Goal: Task Accomplishment & Management: Complete application form

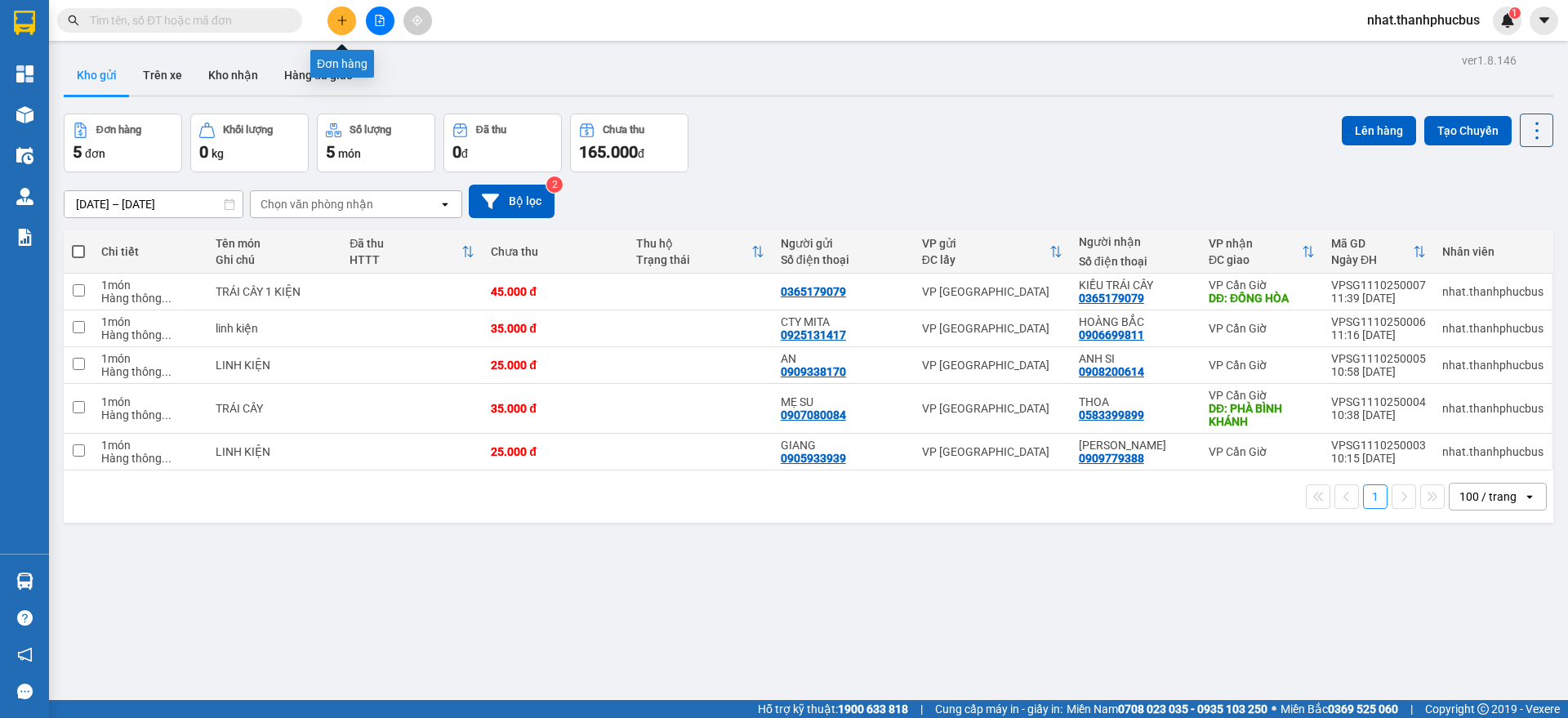
click at [342, 24] on icon "plus" at bounding box center [341, 20] width 1 height 9
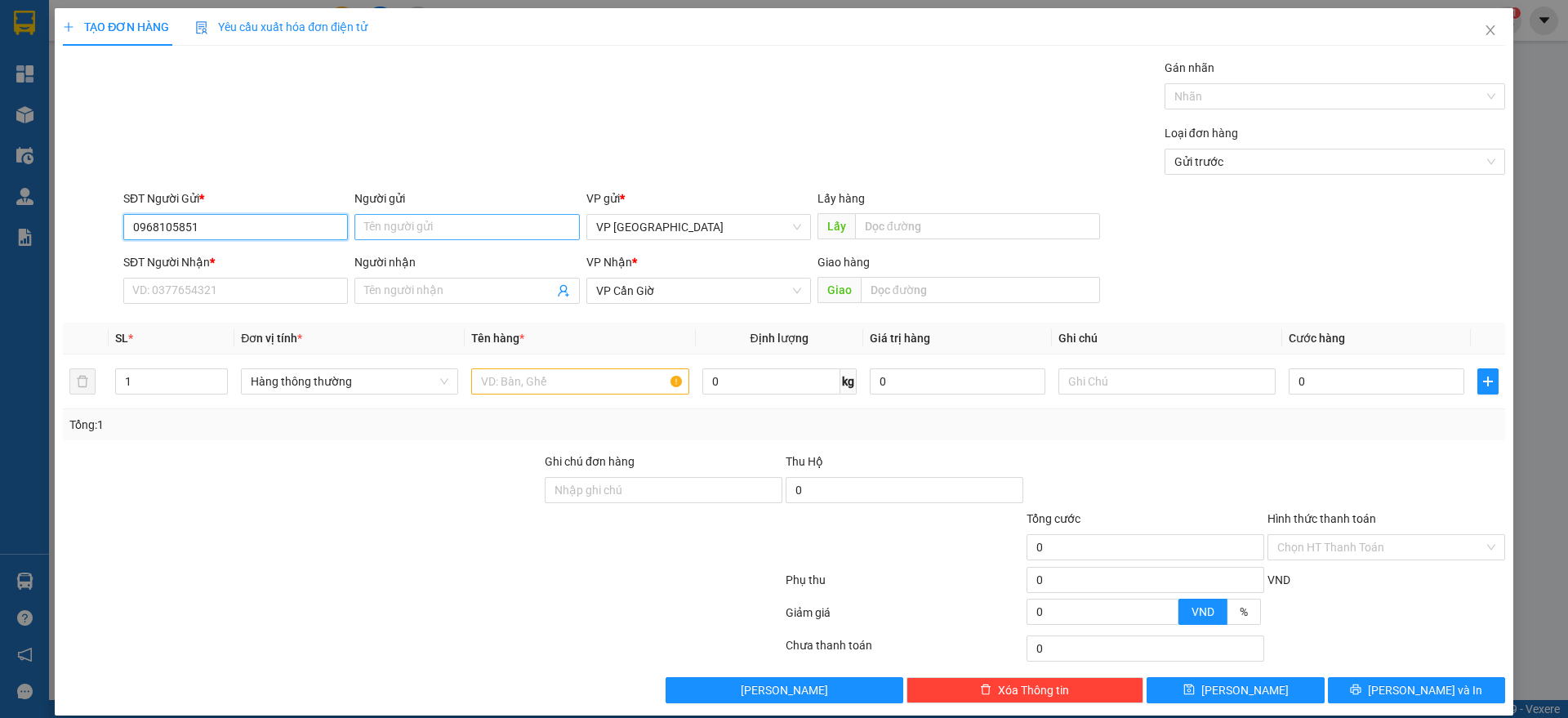
type input "0968105851"
click at [371, 228] on input "Người gửi" at bounding box center [466, 227] width 225 height 26
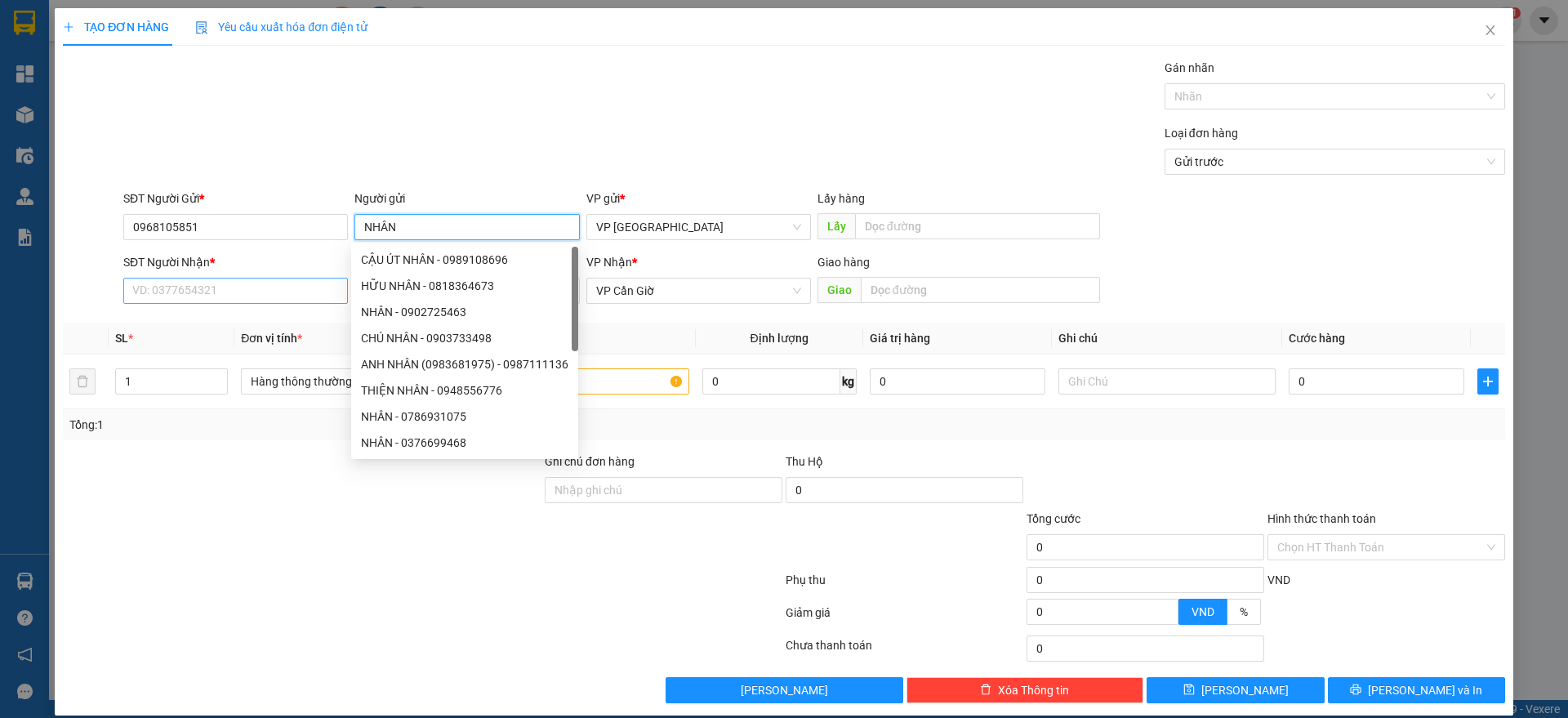
type input "NHÂN"
click at [268, 286] on input "SĐT Người Nhận *" at bounding box center [235, 291] width 225 height 26
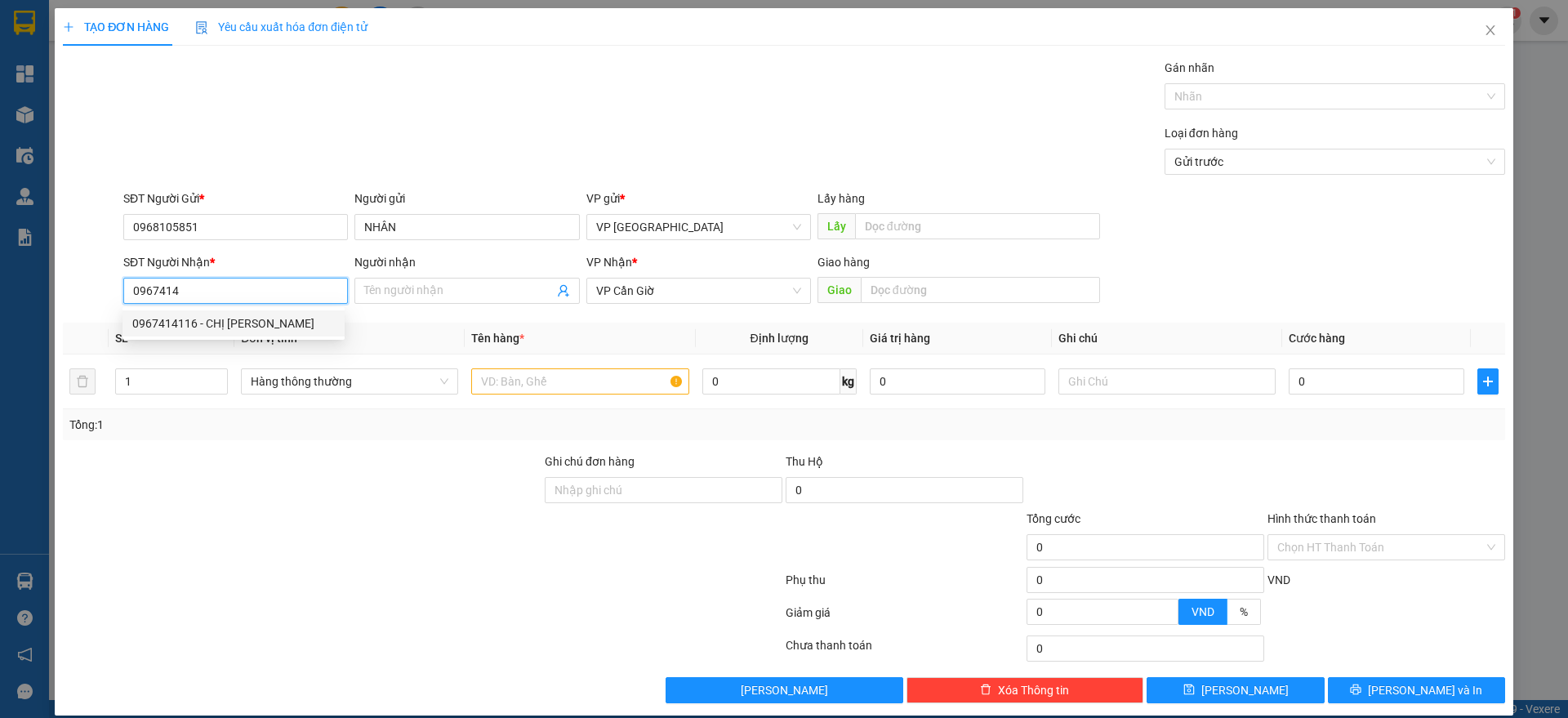
click at [268, 325] on div "0967414116 - CHỊ [PERSON_NAME]" at bounding box center [233, 323] width 203 height 18
type input "0967414116"
type input "CHỊ [PERSON_NAME]"
type input "0938227179"
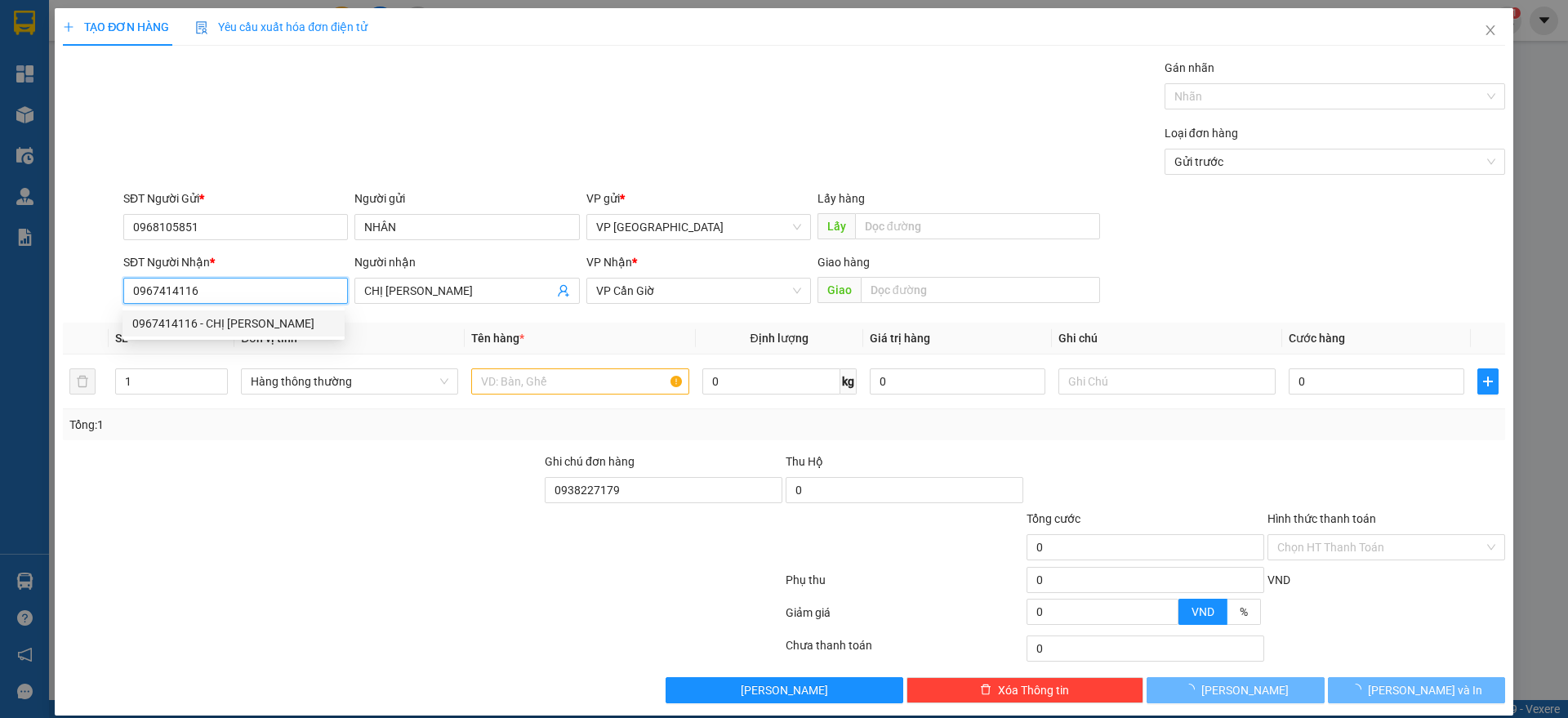
type input "90.000"
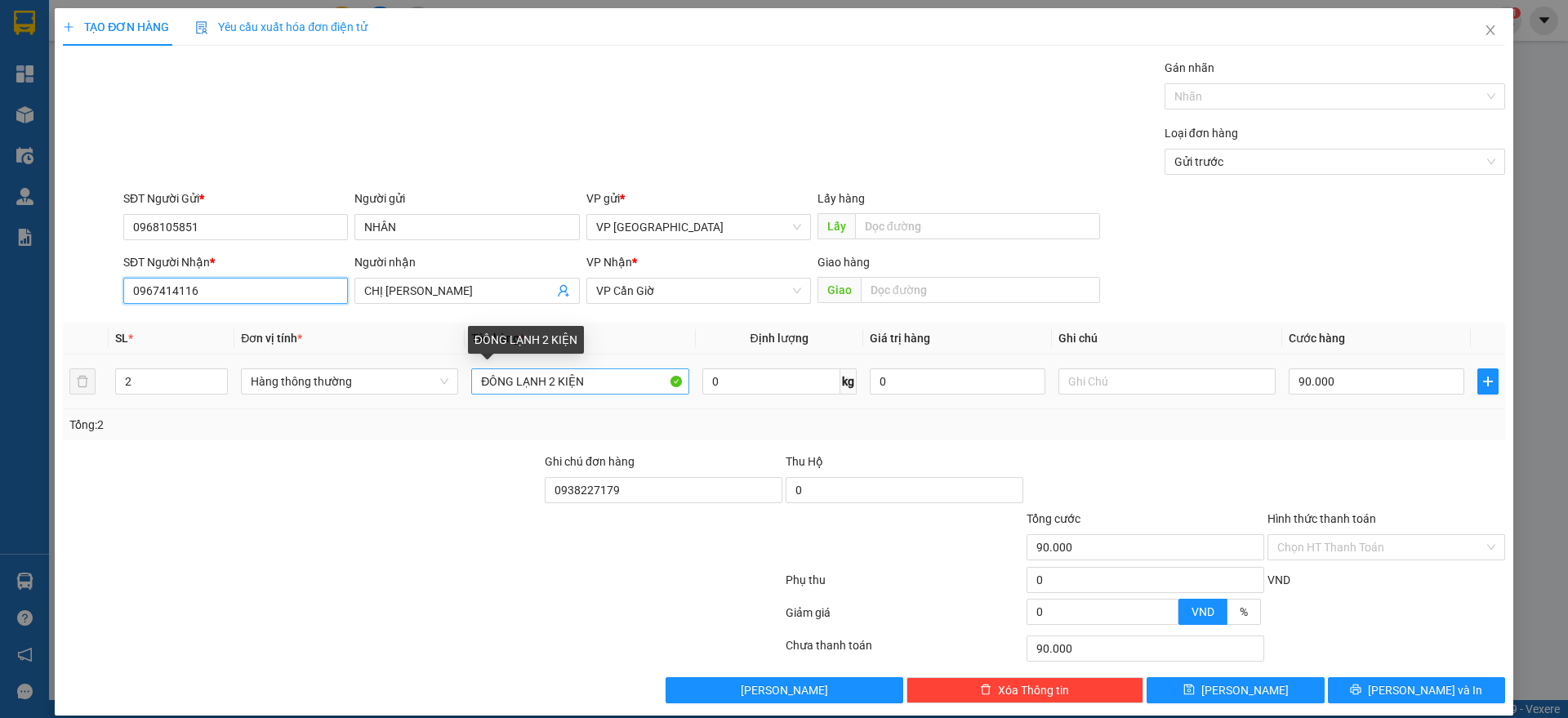
type input "0967414116"
click at [595, 381] on input "ĐÔNG LẠNH 2 KIỆN" at bounding box center [580, 381] width 217 height 26
type input "Đ"
type input "E"
type input "É"
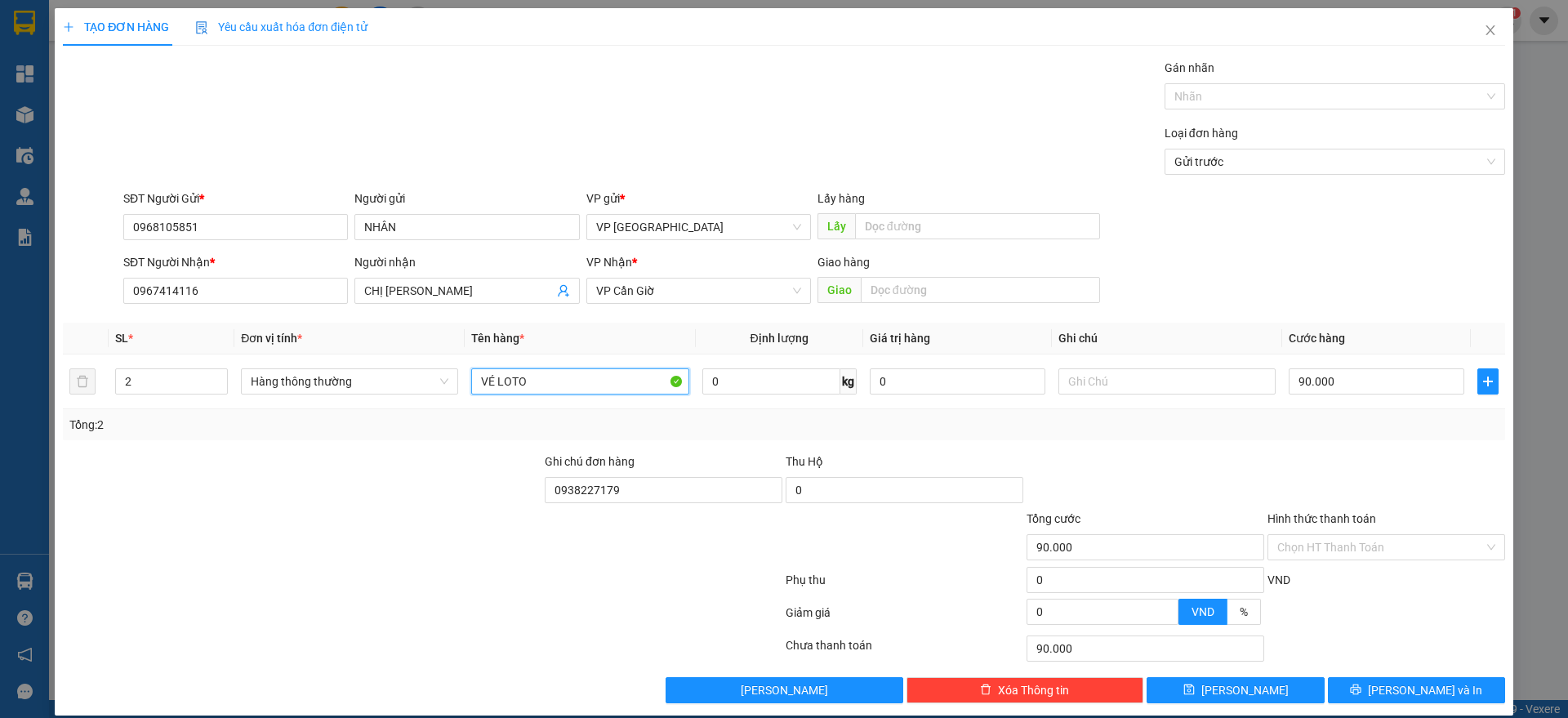
type input "VÉ LOTO"
click at [1379, 381] on input "90.000" at bounding box center [1377, 381] width 176 height 26
type input "1"
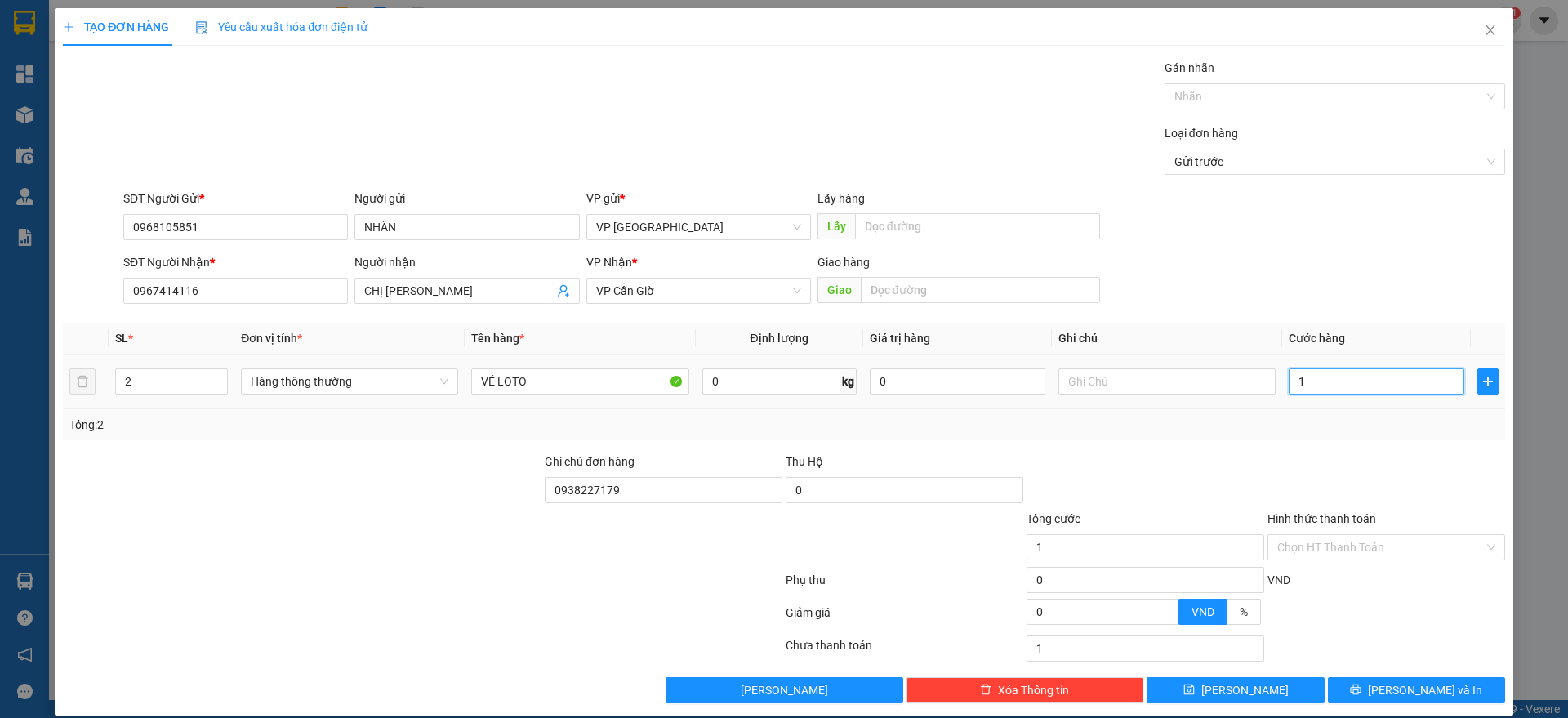
type input "11"
type input "110"
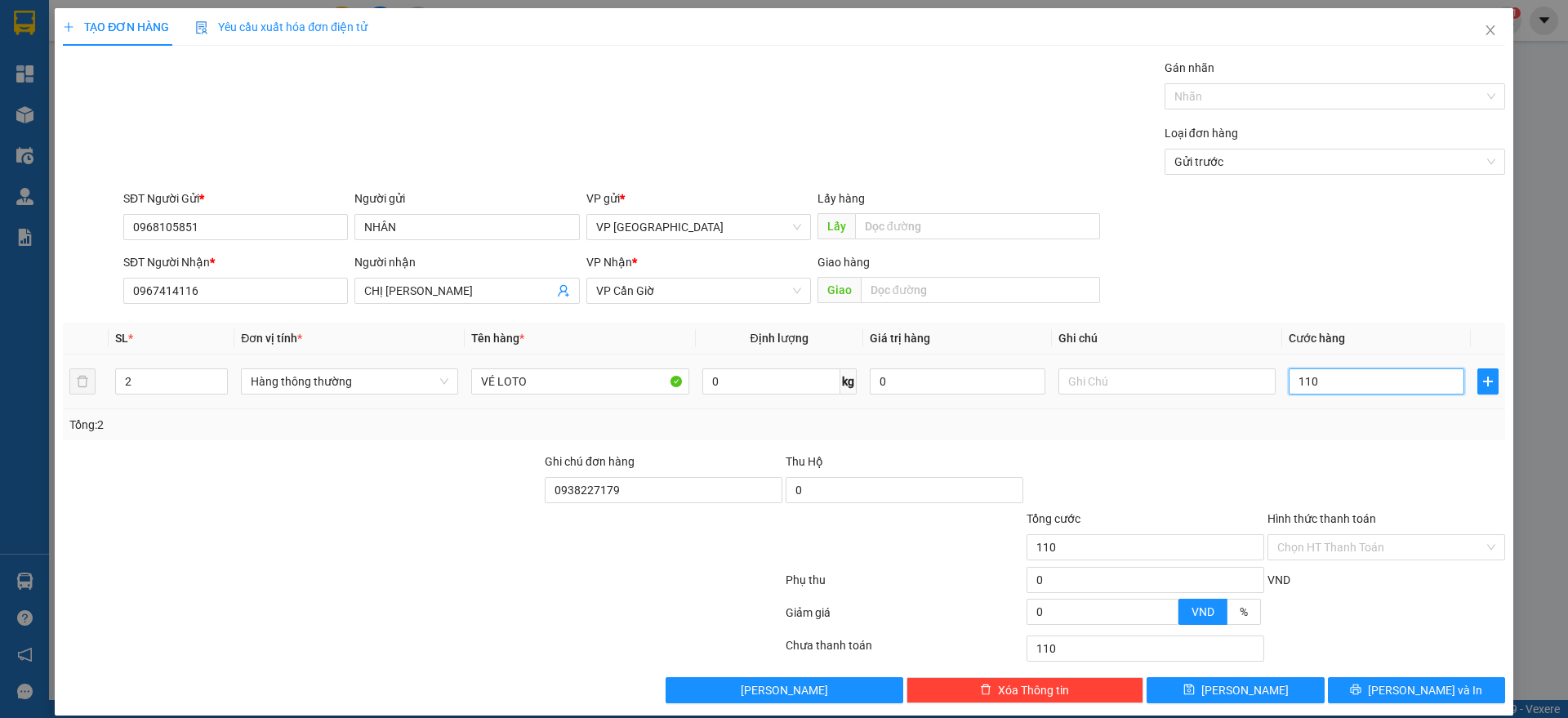
type input "110"
type input "110.000"
click at [929, 300] on input "text" at bounding box center [981, 290] width 240 height 26
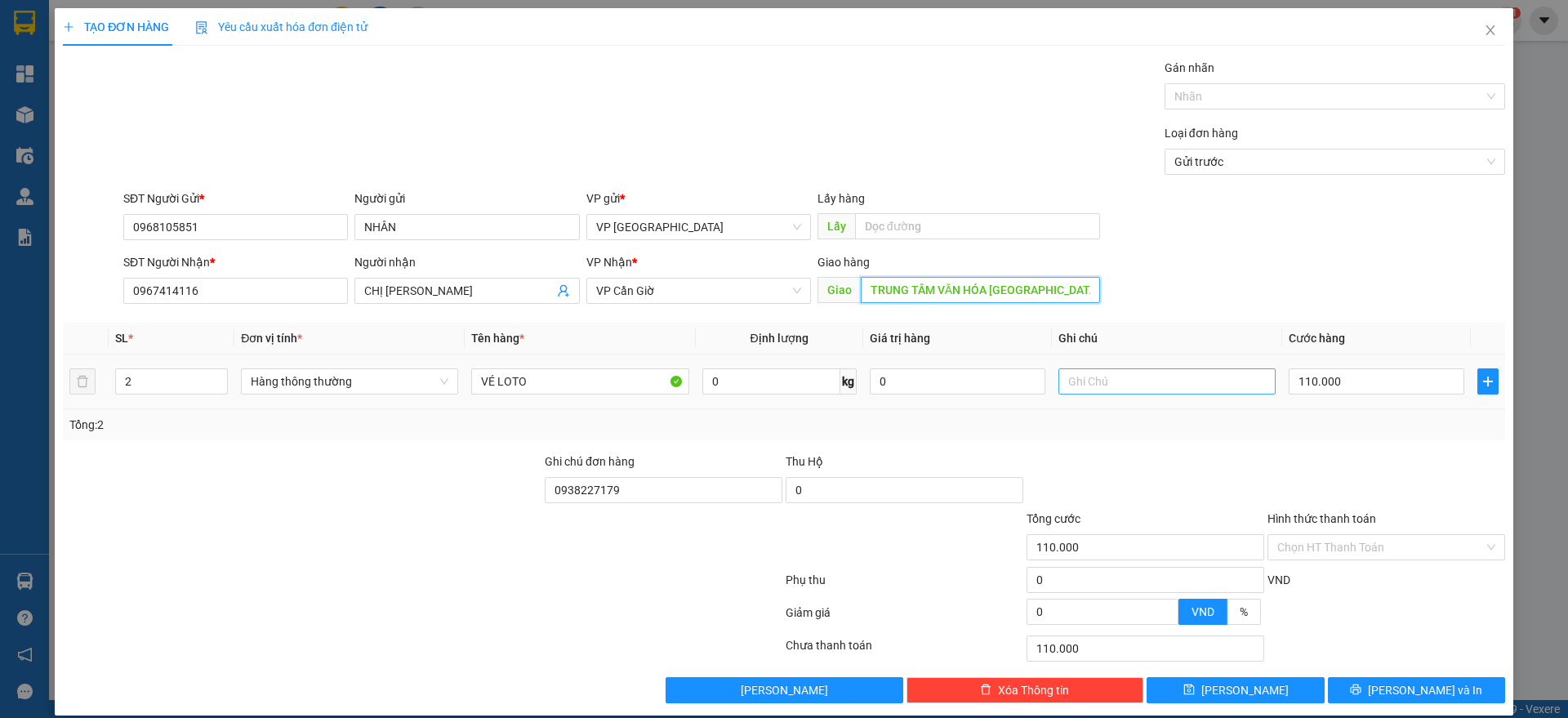
type input "TRUNG TÂM VĂN HÓA [GEOGRAPHIC_DATA]"
click at [1094, 387] on input "text" at bounding box center [1167, 381] width 217 height 26
type input "+30 K SHIP"
click at [708, 490] on input "0938227179" at bounding box center [663, 490] width 238 height 26
type input "0"
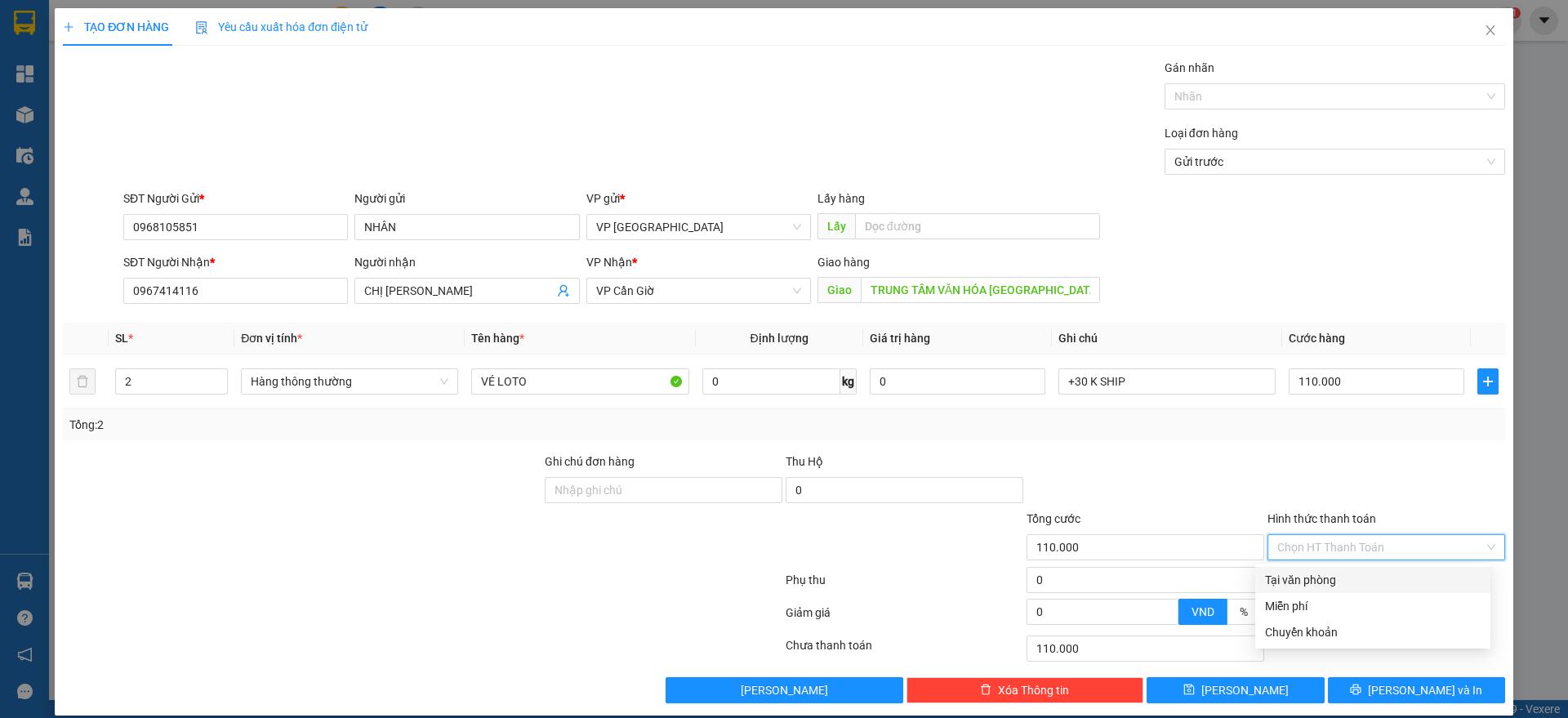
click at [1401, 555] on input "Hình thức thanh toán" at bounding box center [1380, 547] width 206 height 24
click at [1388, 576] on div "Tại văn phòng" at bounding box center [1373, 579] width 216 height 18
type input "0"
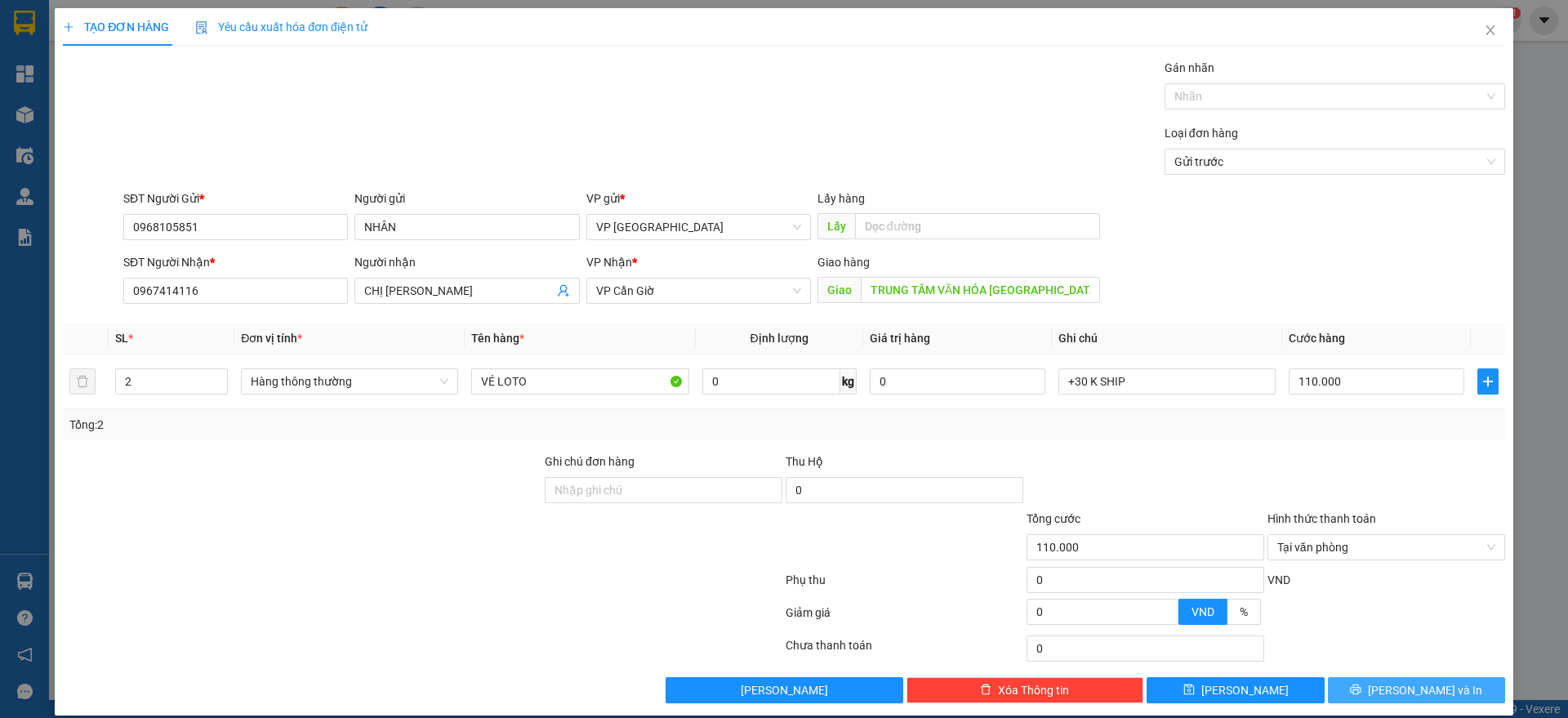
click at [1391, 683] on span "[PERSON_NAME] và In" at bounding box center [1426, 689] width 115 height 18
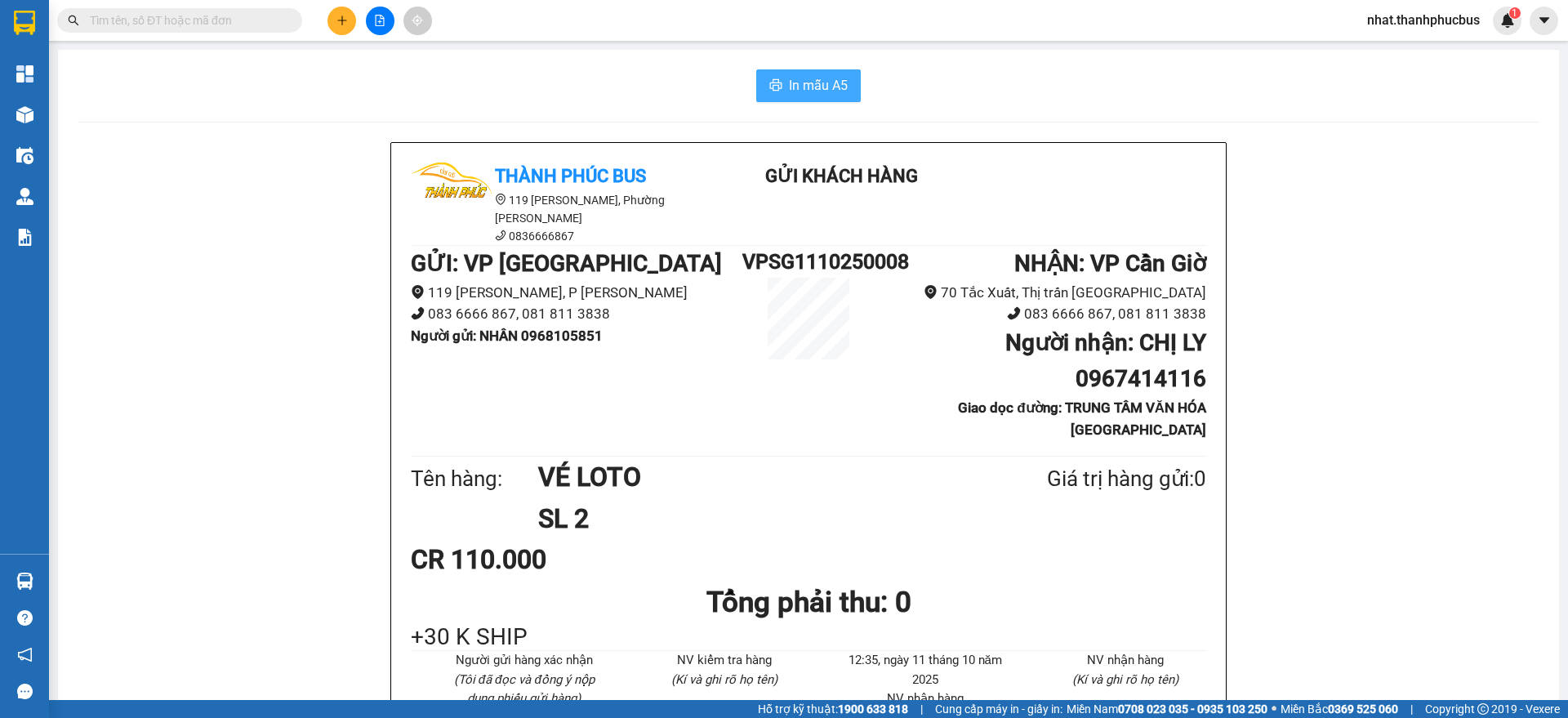
click at [789, 78] on span "In mẫu A5" at bounding box center [819, 85] width 59 height 20
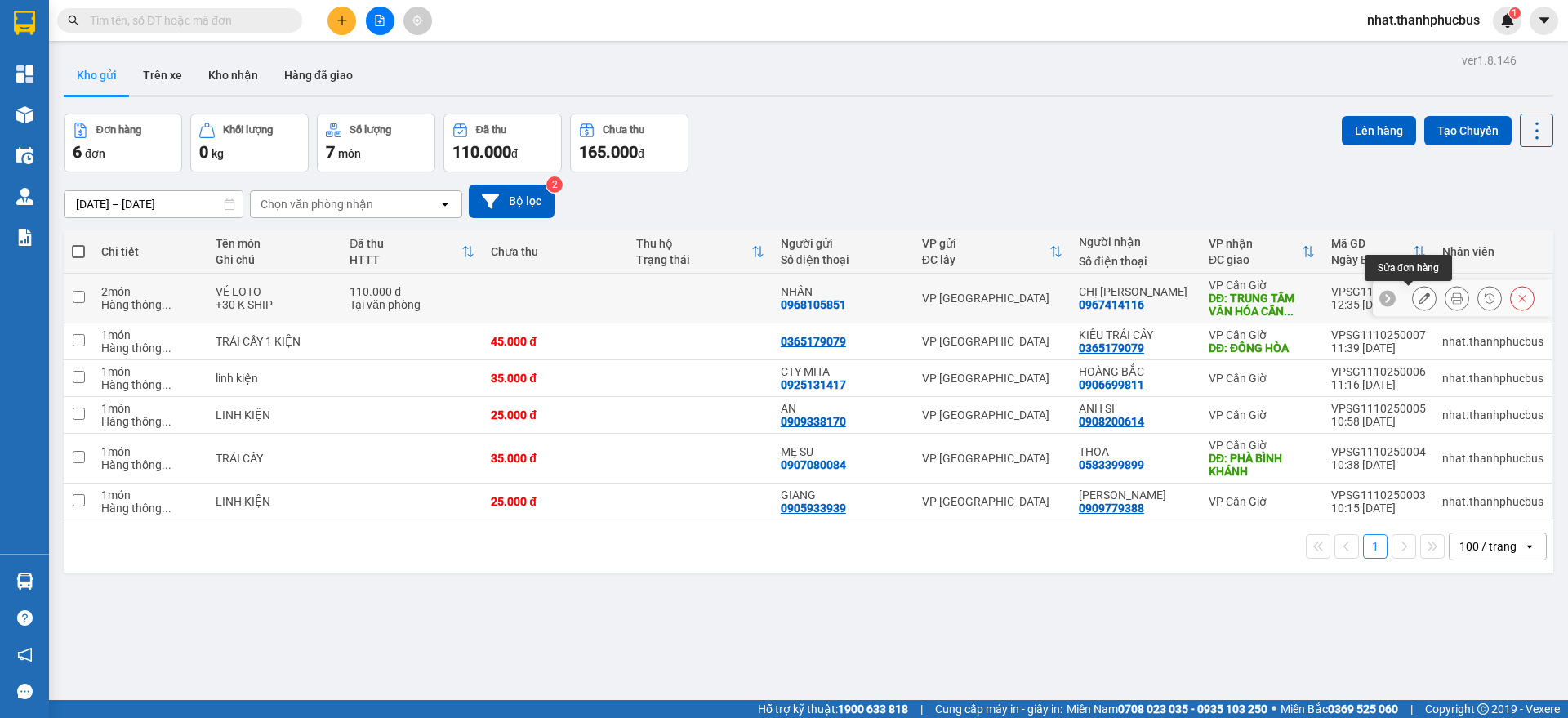
click at [1419, 293] on icon at bounding box center [1425, 298] width 11 height 11
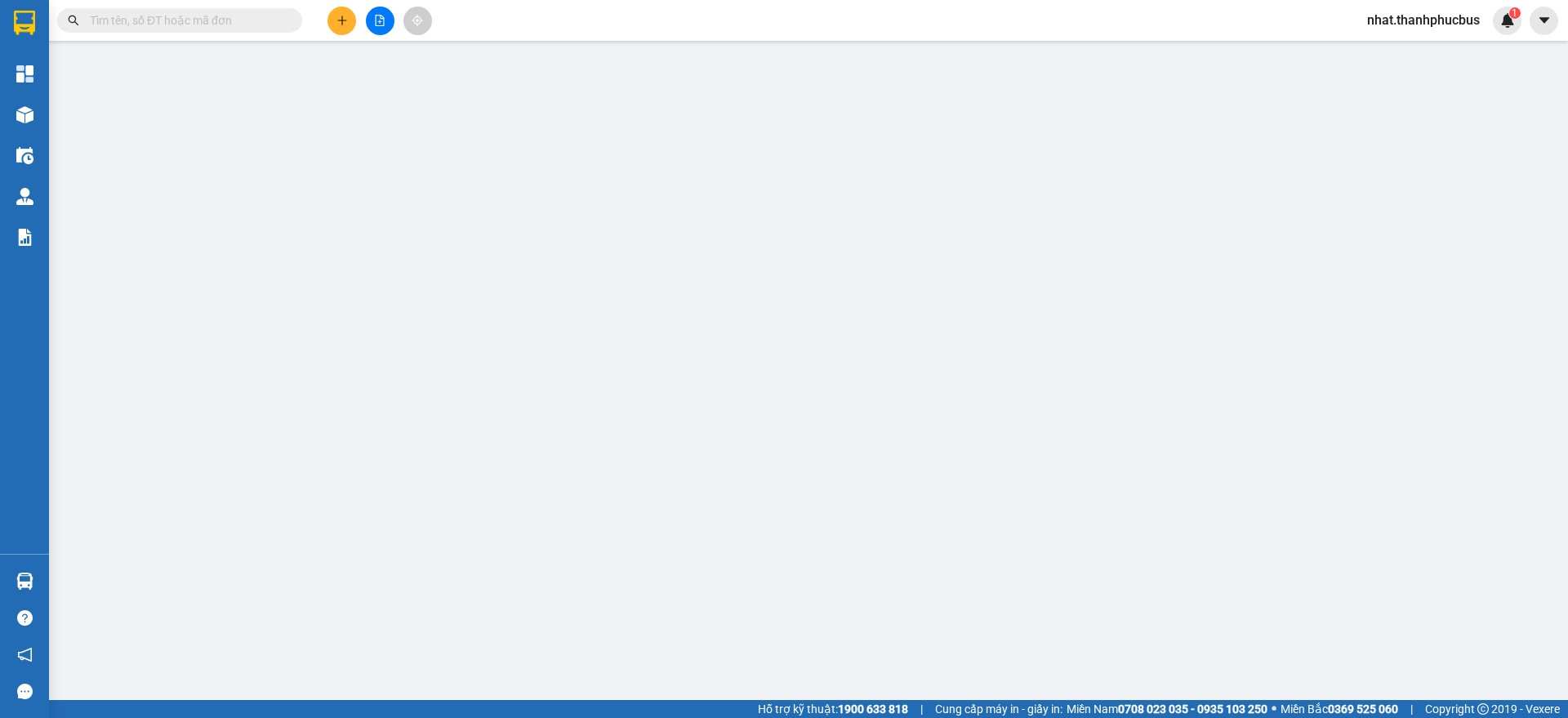
type input "0968105851"
type input "NHÂN"
type input "0967414116"
type input "CHỊ [PERSON_NAME]"
type input "TRUNG TÂM VĂN HÓA [GEOGRAPHIC_DATA]"
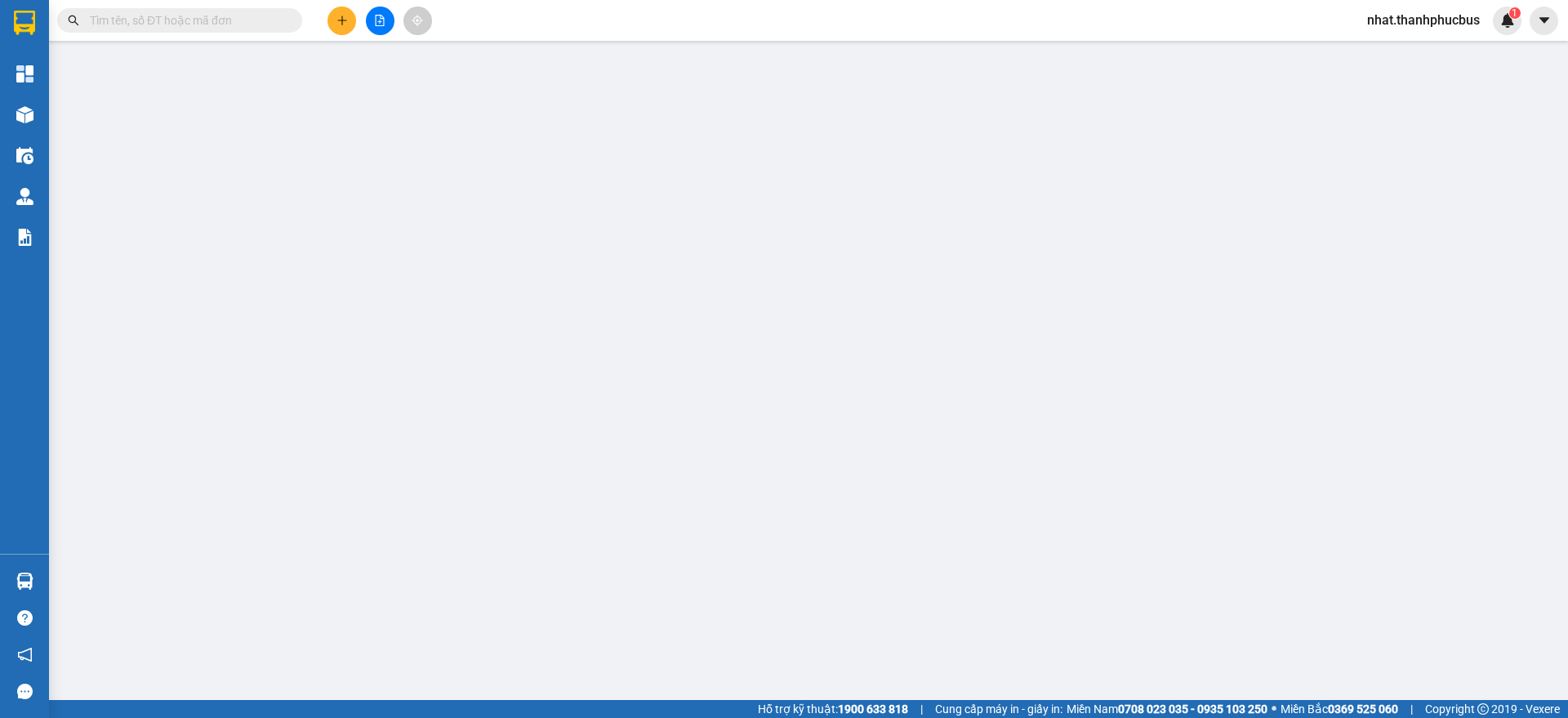
type input "110.000"
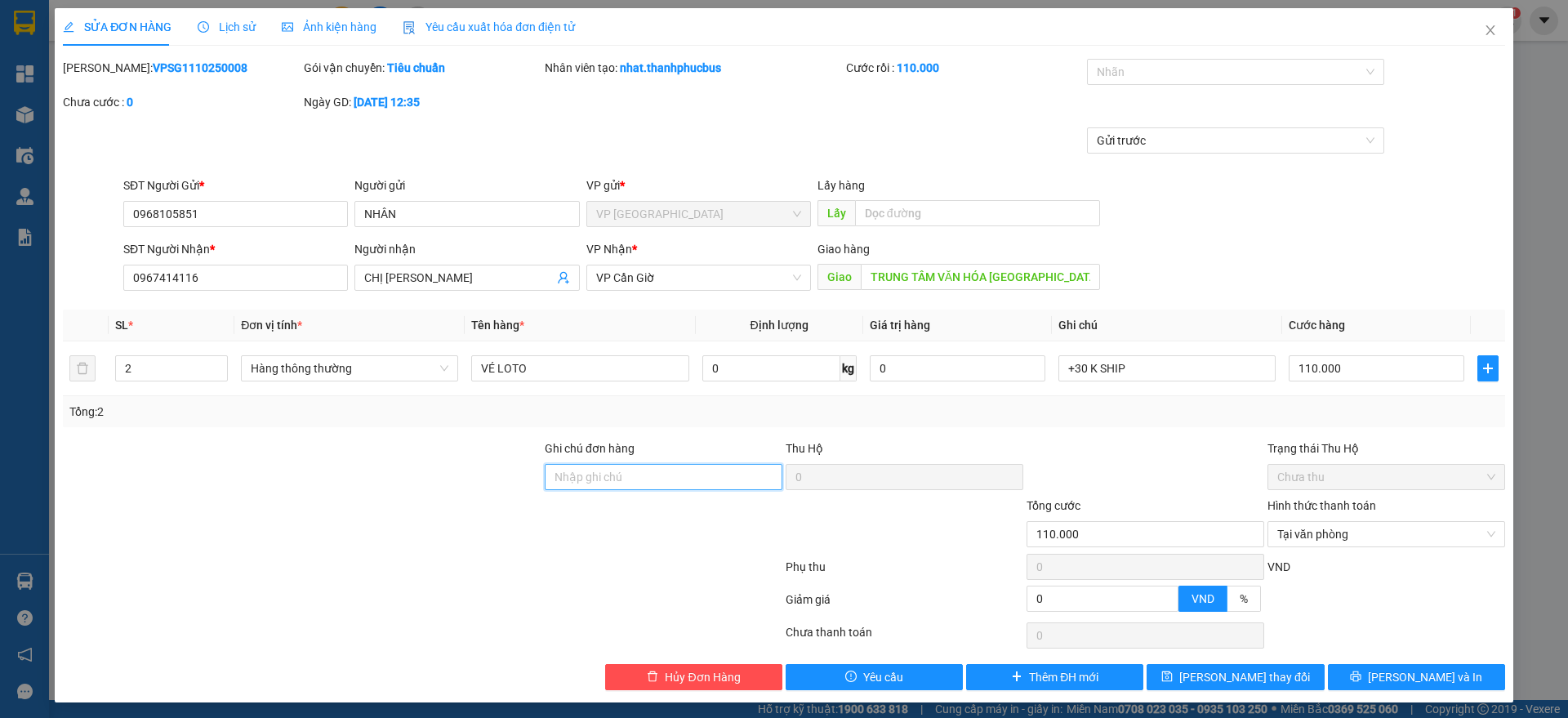
click at [633, 476] on input "Ghi chú đơn hàng" at bounding box center [663, 477] width 238 height 26
type input "0363574715 - [PERSON_NAME]"
click at [1328, 675] on button "[PERSON_NAME] và In" at bounding box center [1417, 677] width 178 height 26
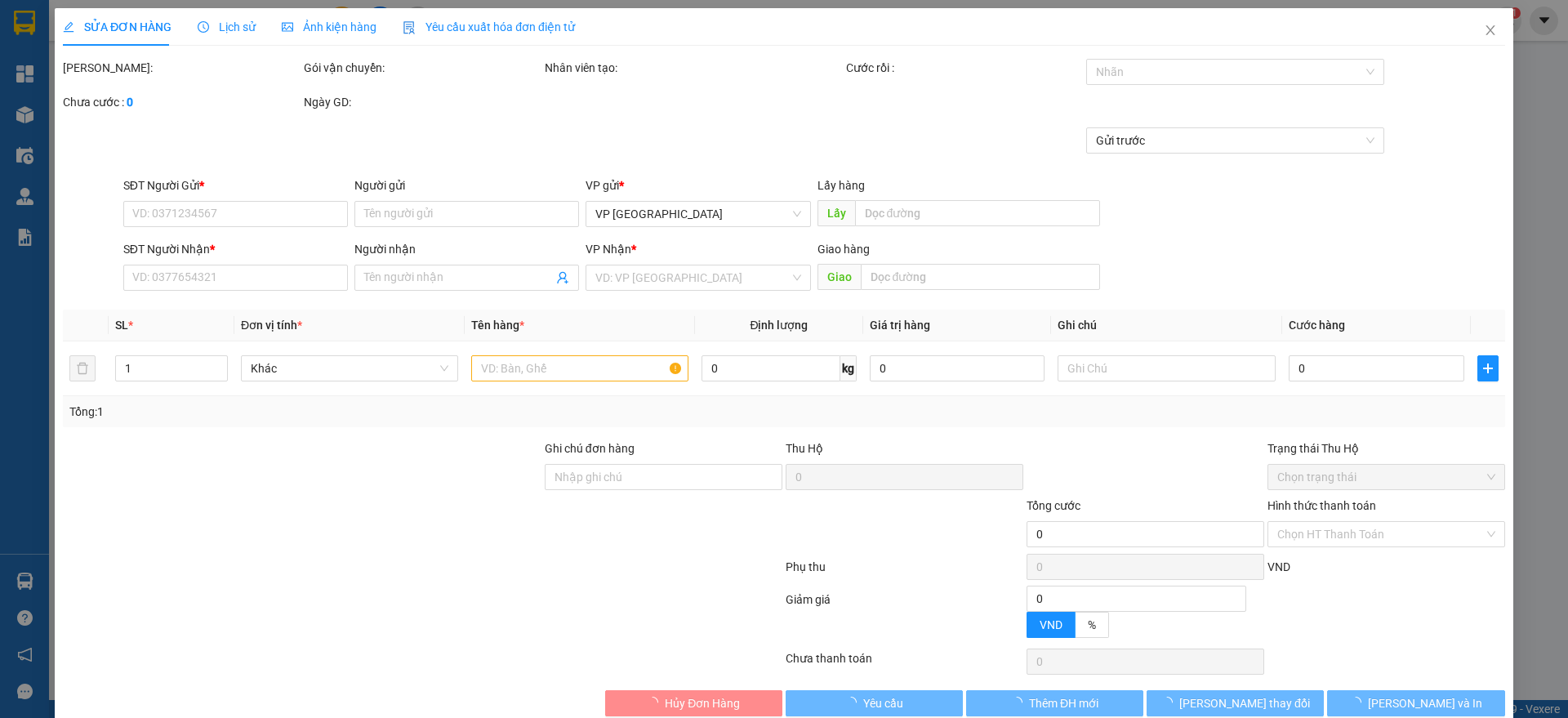
type input "0968105851"
type input "NHÂN"
type input "0967414116"
type input "CHỊ [PERSON_NAME]"
type input "TRUNG TÂM VĂN HÓA [GEOGRAPHIC_DATA]"
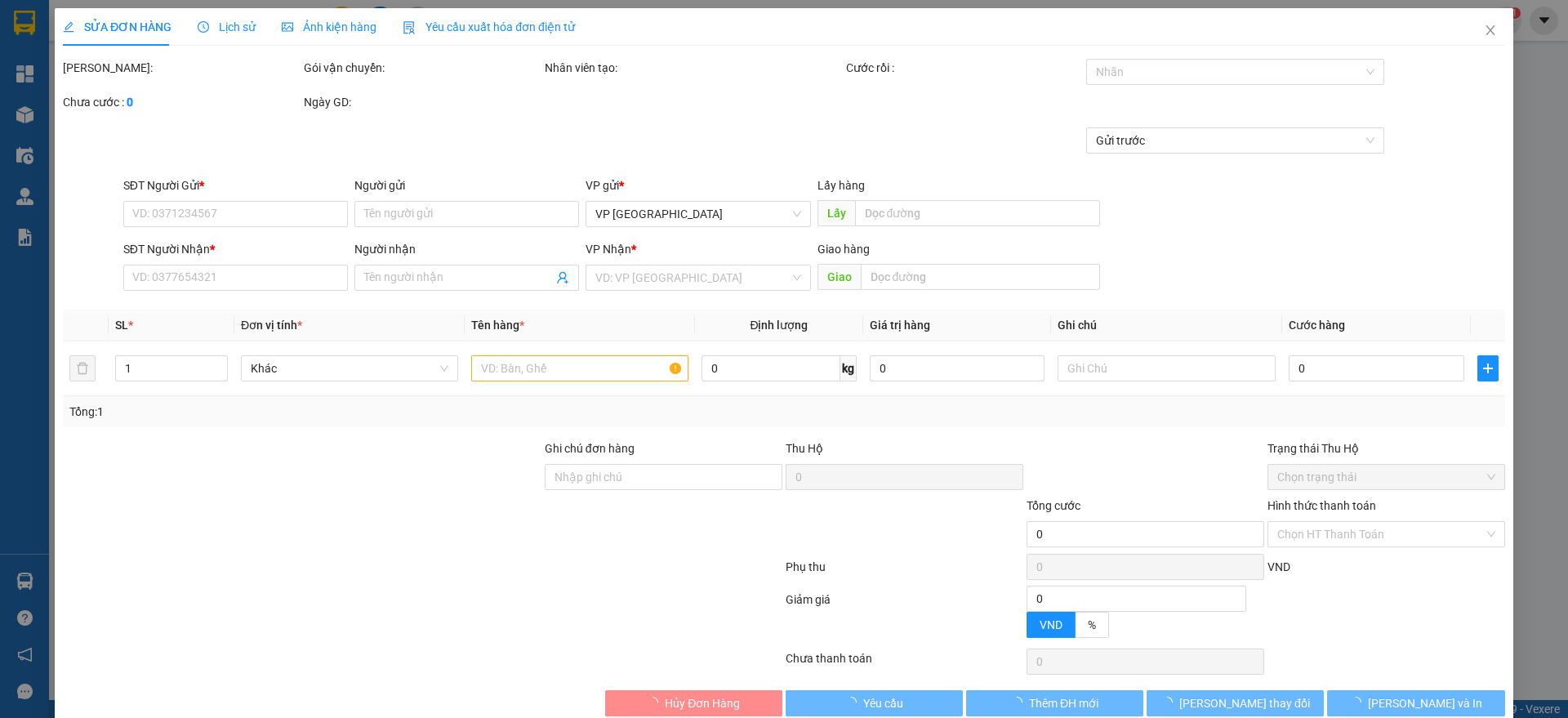
type input "0363574715 - [PERSON_NAME]"
type input "110.000"
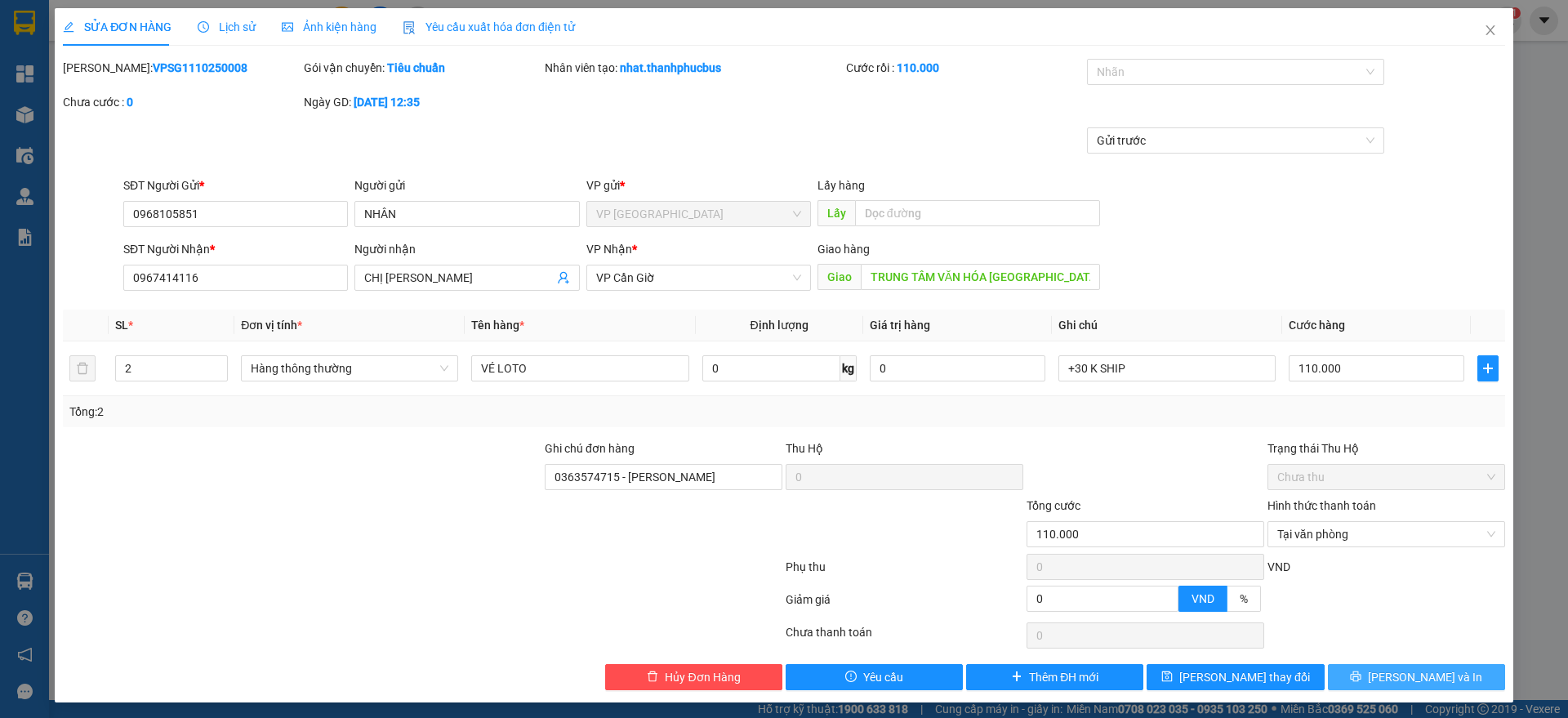
click at [1362, 675] on icon "printer" at bounding box center [1356, 676] width 11 height 11
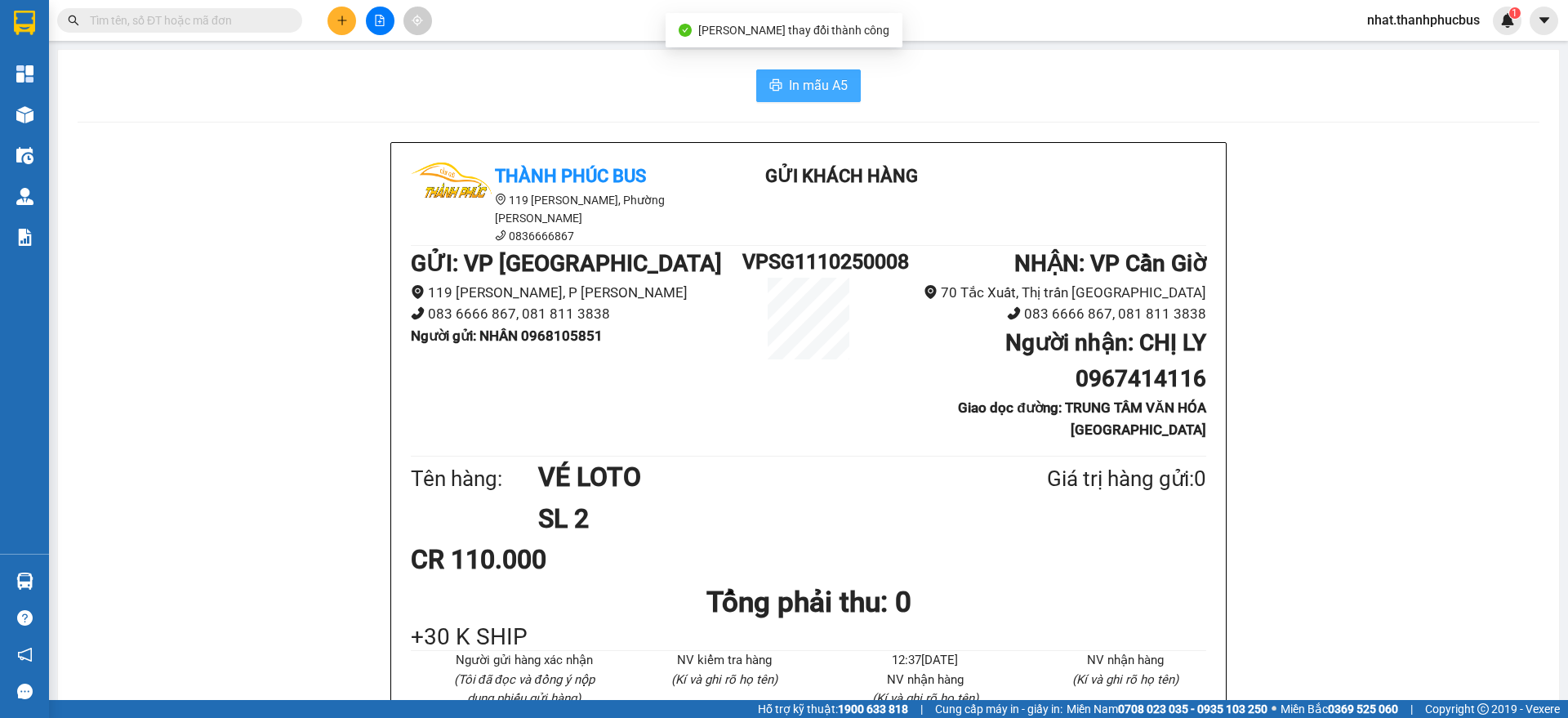
click at [806, 96] on button "In mẫu A5" at bounding box center [809, 85] width 105 height 32
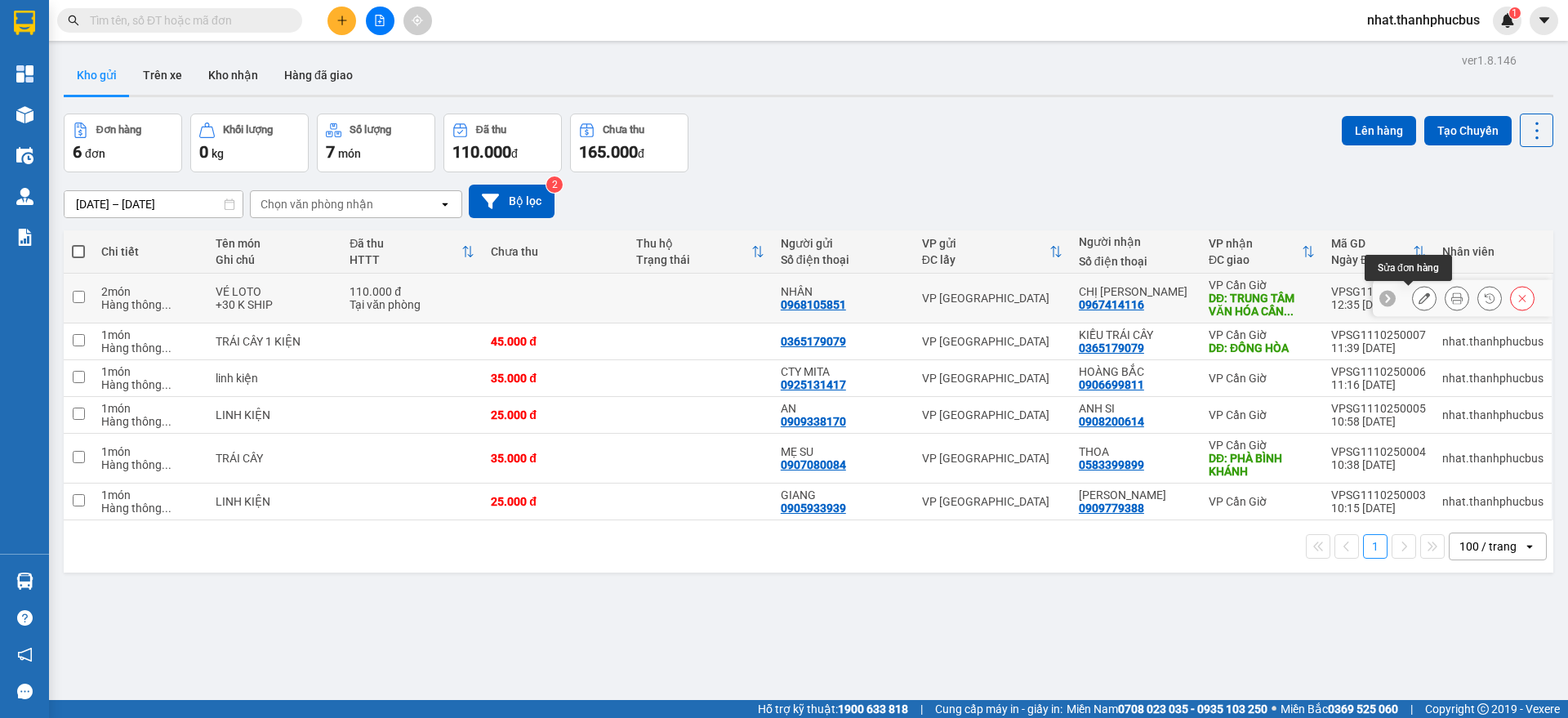
click at [1419, 297] on icon at bounding box center [1425, 298] width 11 height 11
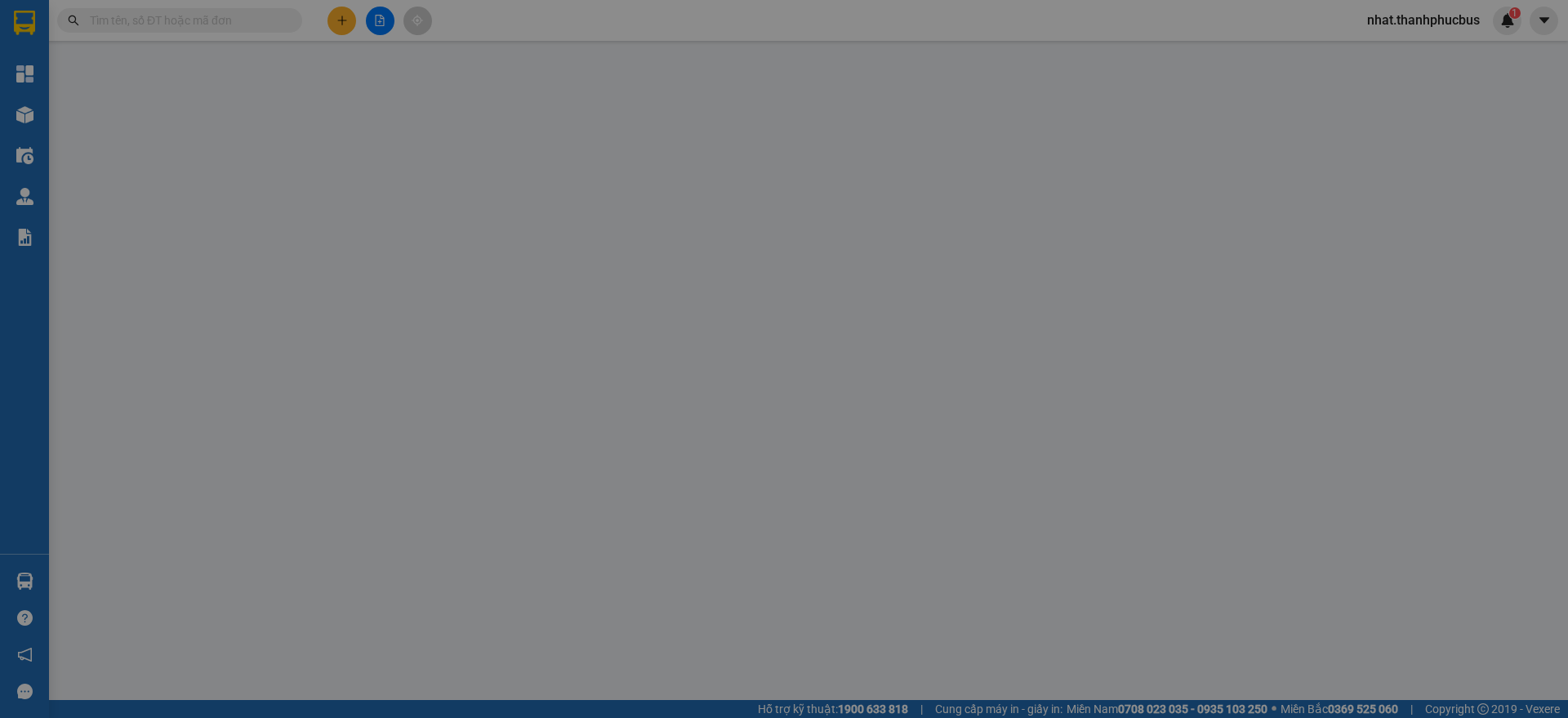
type input "0968105851"
type input "NHÂN"
type input "0967414116"
type input "CHỊ [PERSON_NAME]"
type input "TRUNG TÂM VĂN HÓA [GEOGRAPHIC_DATA]"
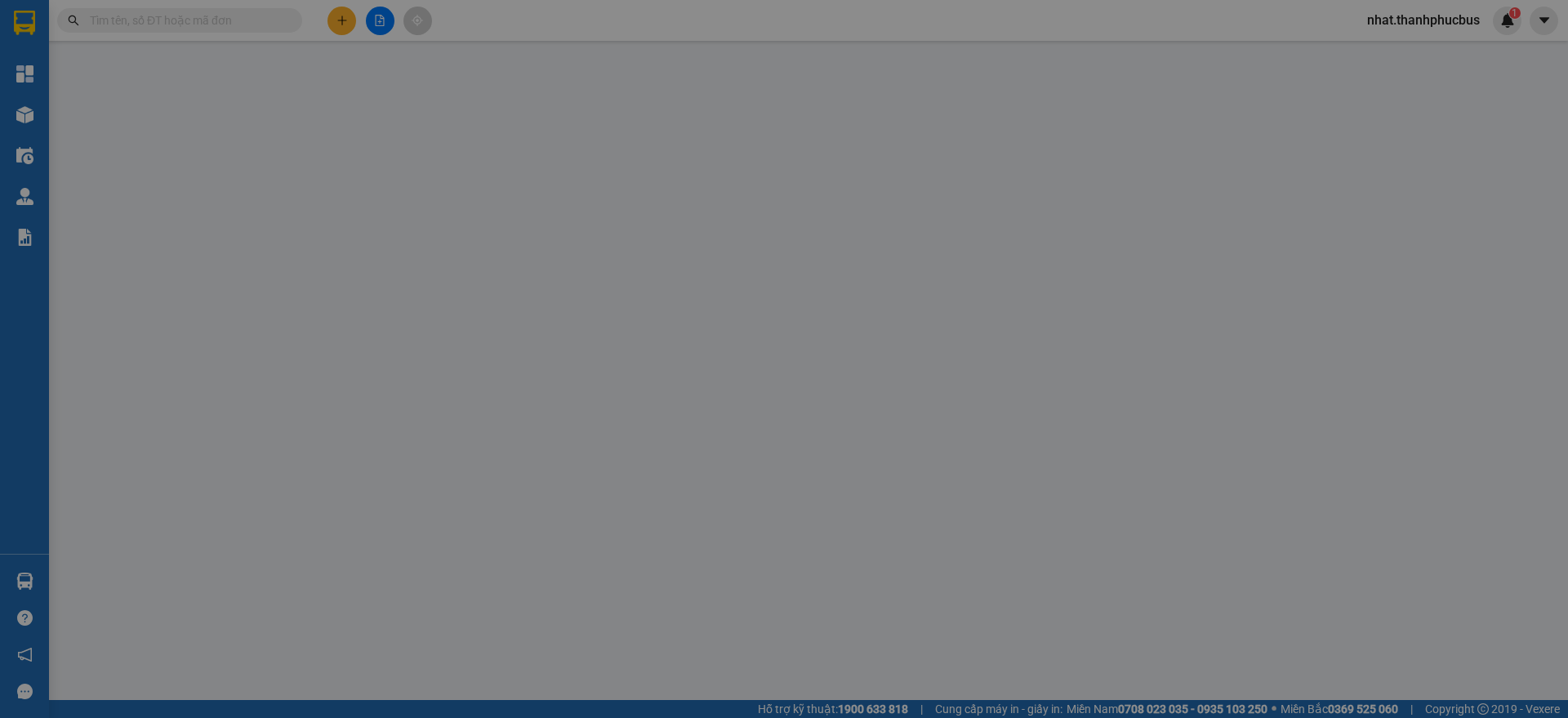
type input "0363574715 - [PERSON_NAME]"
type input "110.000"
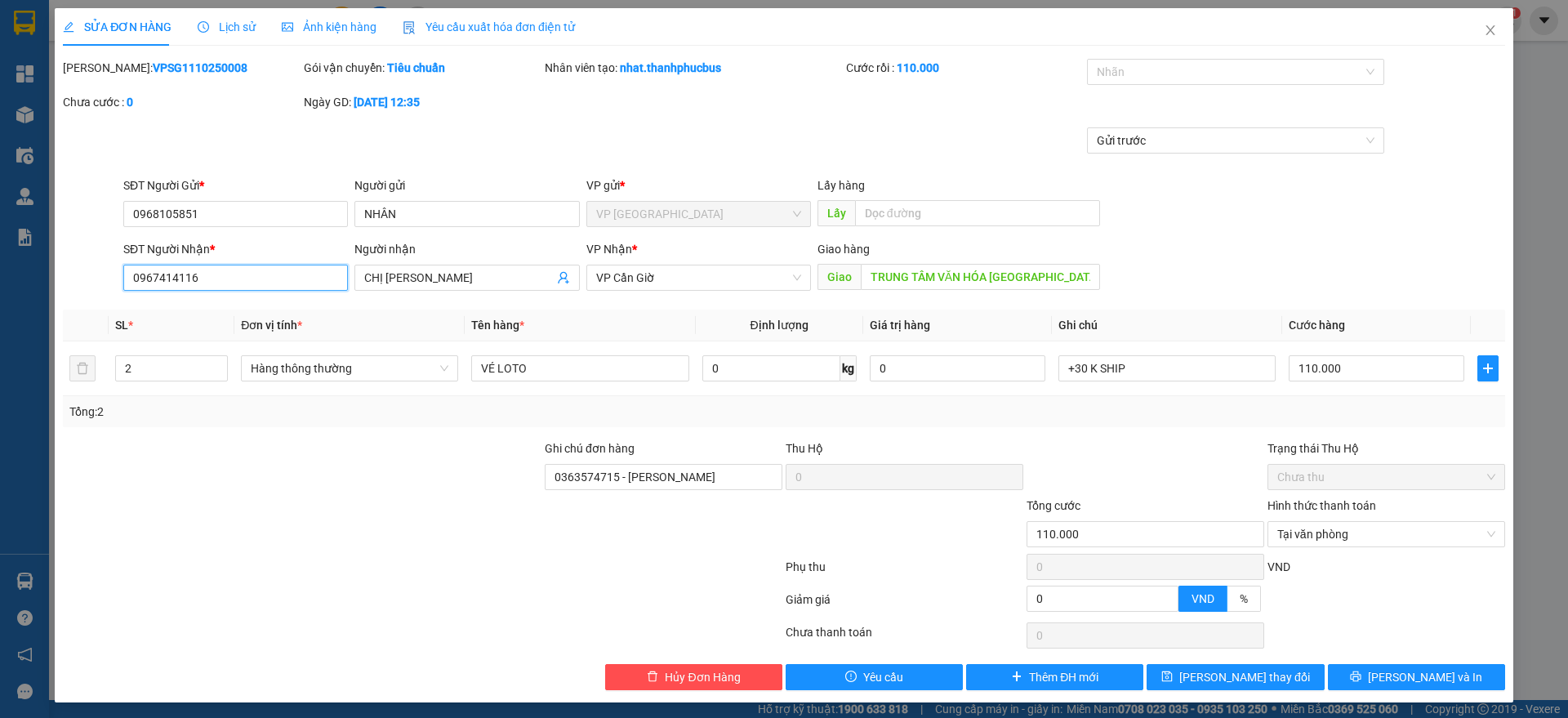
click at [250, 272] on input "0967414116" at bounding box center [235, 278] width 225 height 26
click at [504, 282] on input "CHỊ [PERSON_NAME]" at bounding box center [459, 278] width 189 height 18
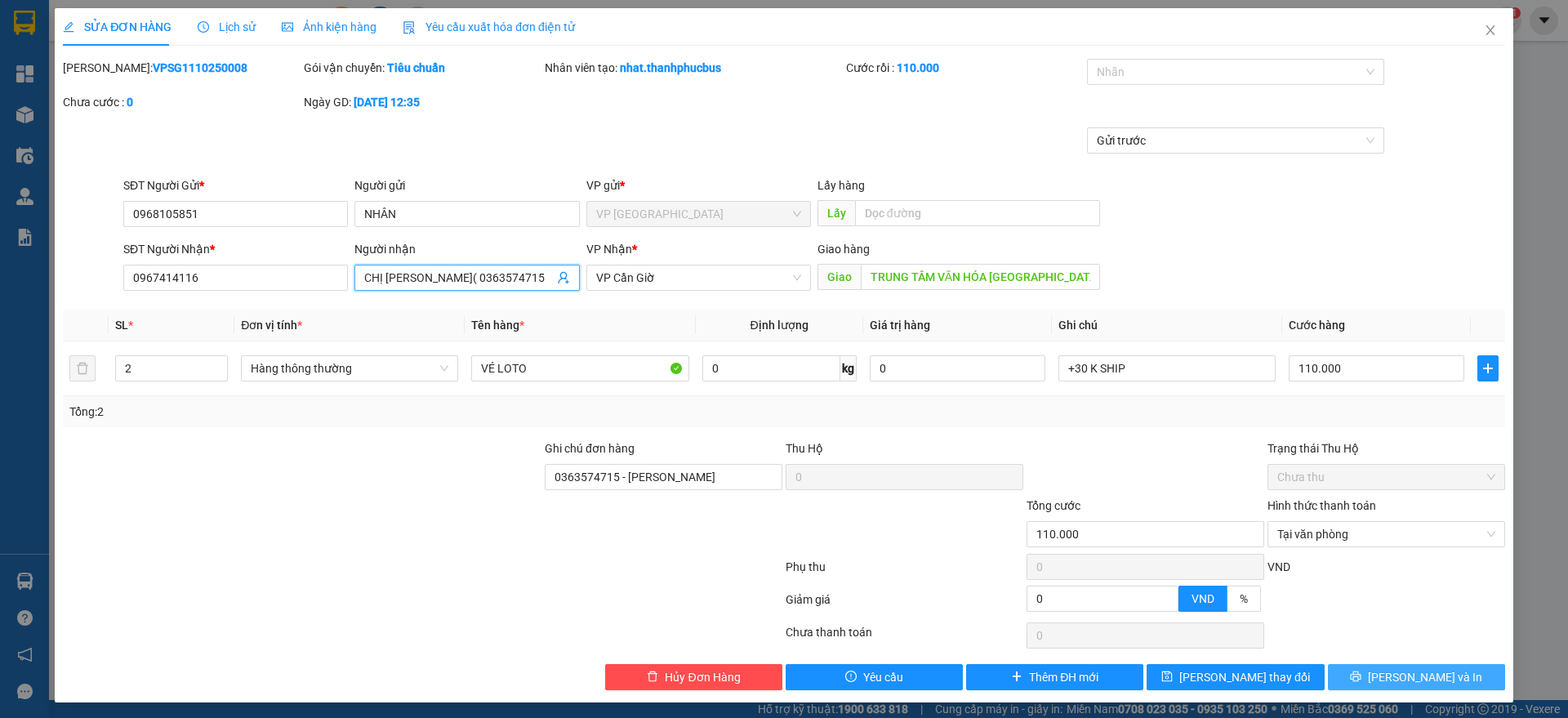
type input "CHỊ [PERSON_NAME]( 0363574715"
click at [1330, 677] on button "[PERSON_NAME] và In" at bounding box center [1417, 677] width 178 height 26
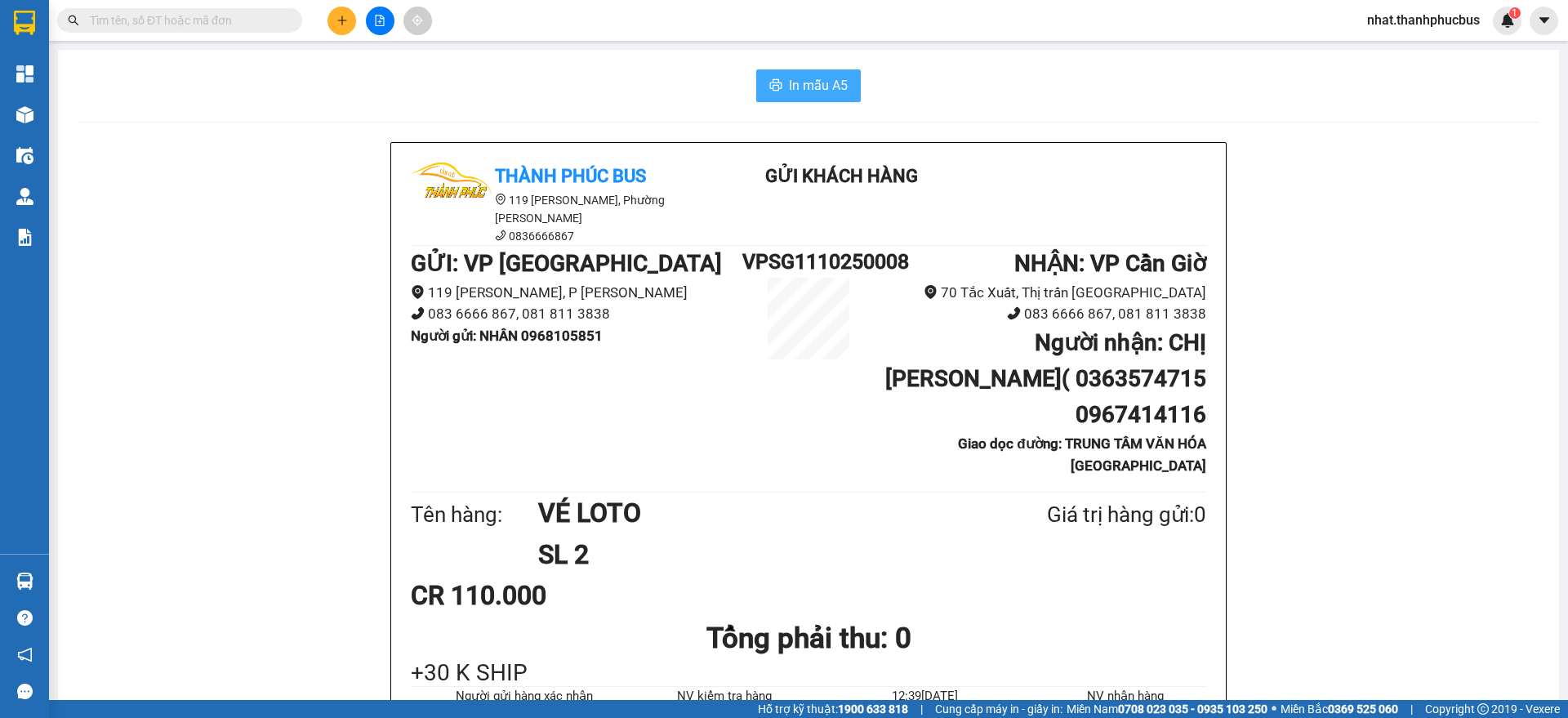
click at [798, 92] on span "In mẫu A5" at bounding box center [819, 85] width 59 height 20
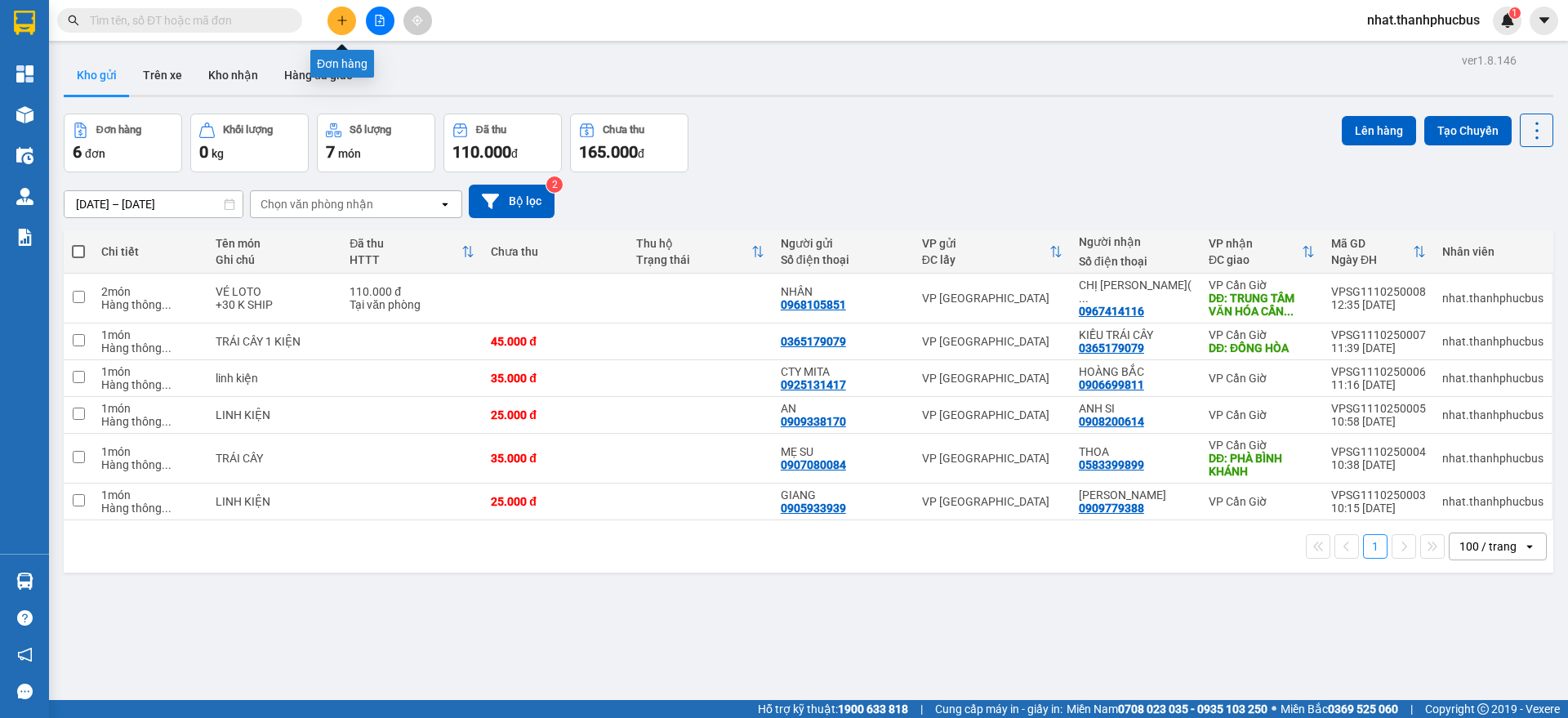
click at [331, 23] on button at bounding box center [341, 20] width 29 height 29
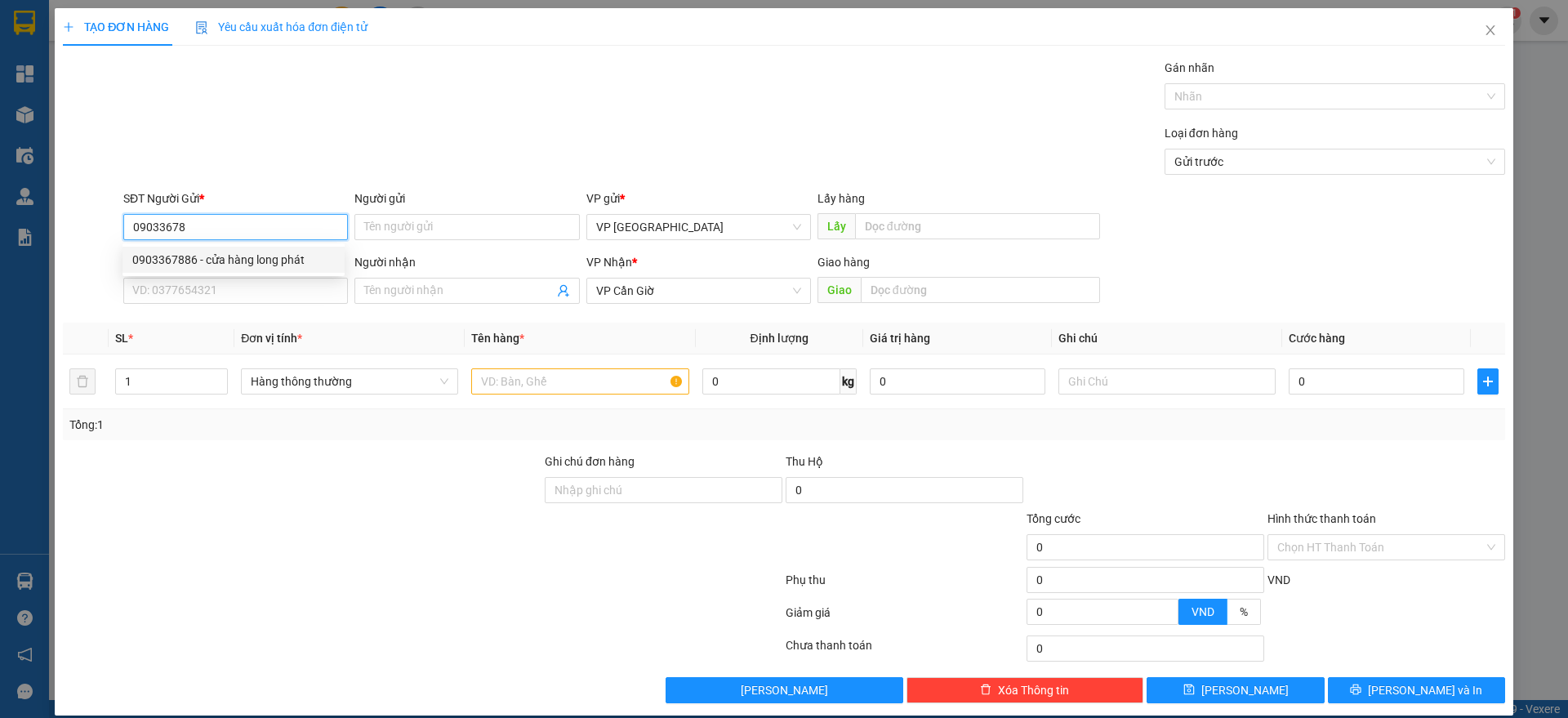
click at [236, 254] on div "0903367886 - cửa hàng long phát" at bounding box center [233, 259] width 203 height 18
type input "0903367886"
type input "cửa hàng long phát"
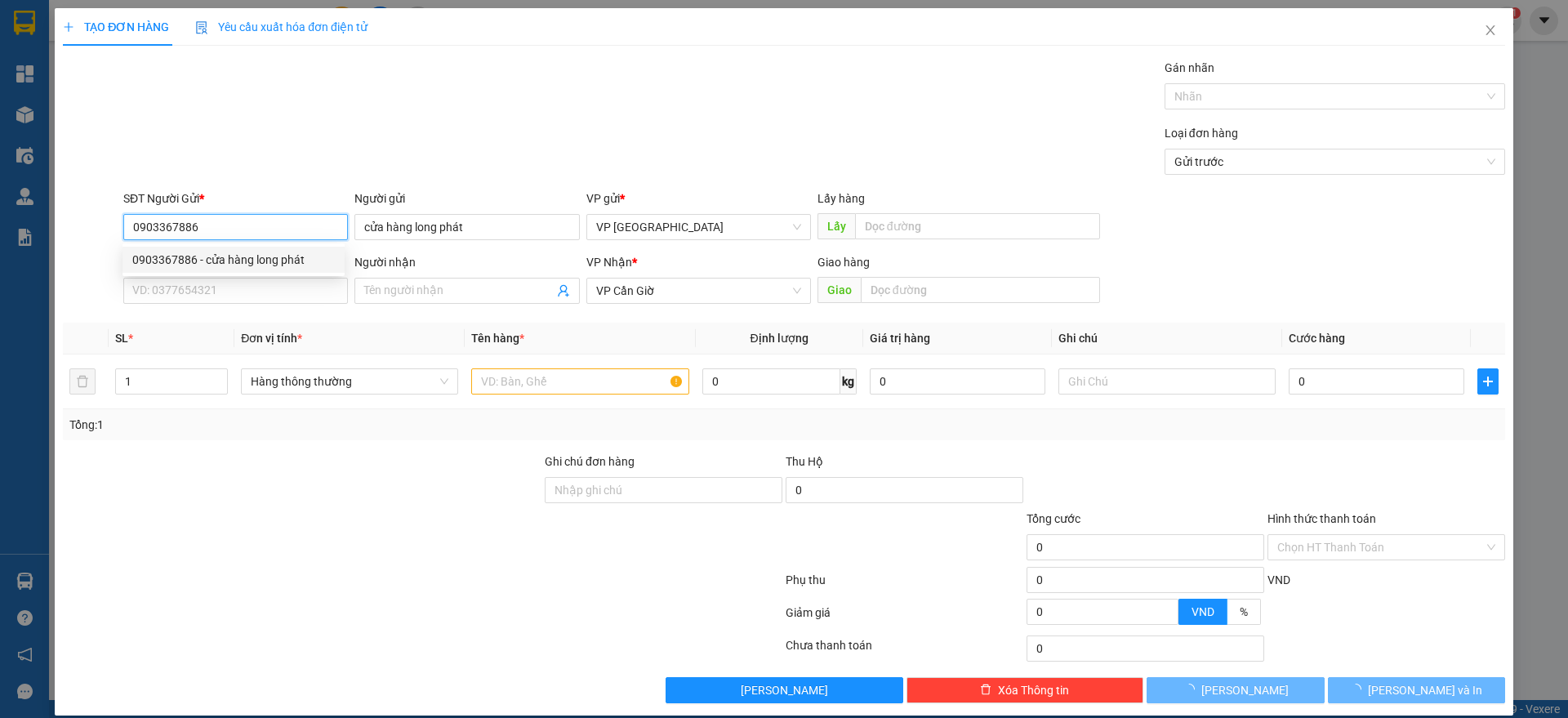
type input "25.000"
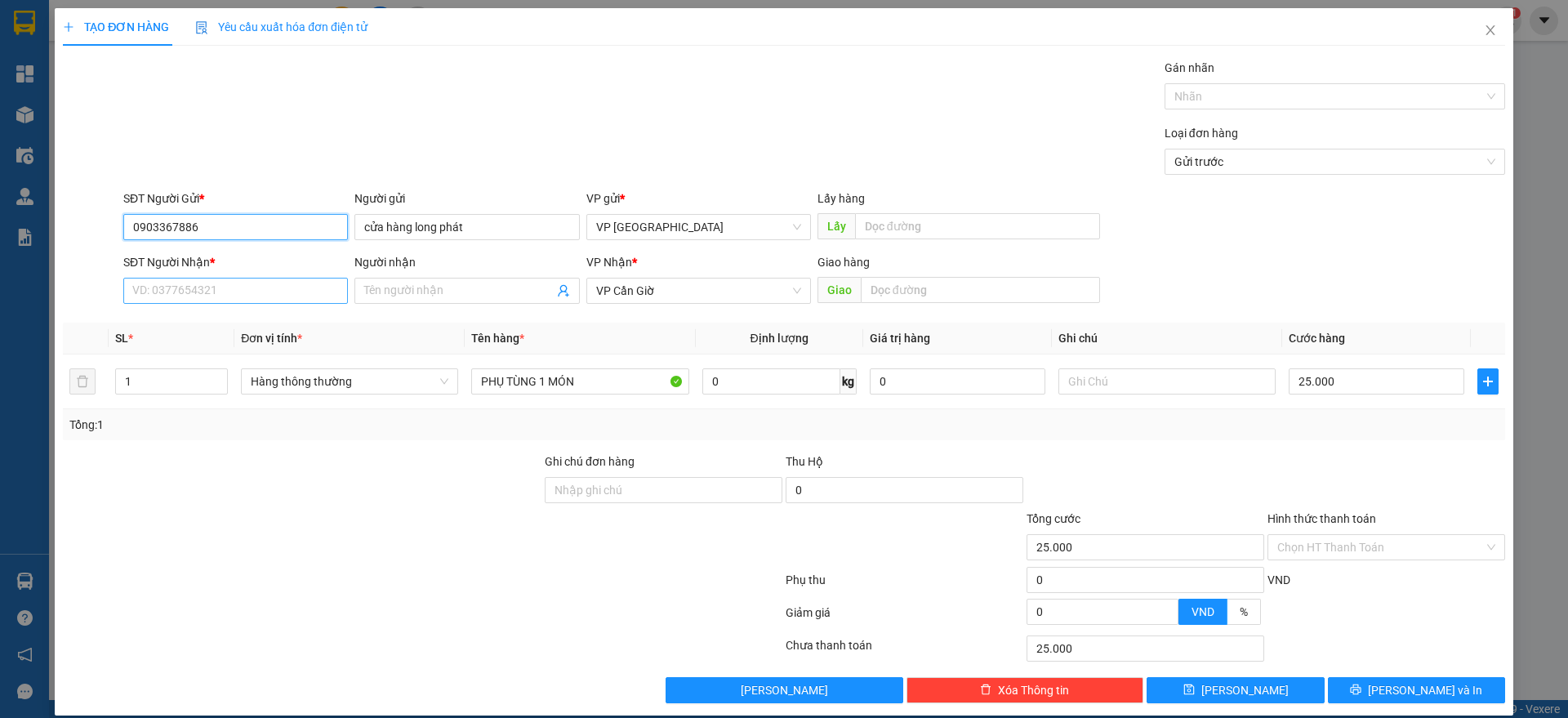
type input "0903367886"
click at [228, 294] on input "SĐT Người Nhận *" at bounding box center [235, 291] width 225 height 26
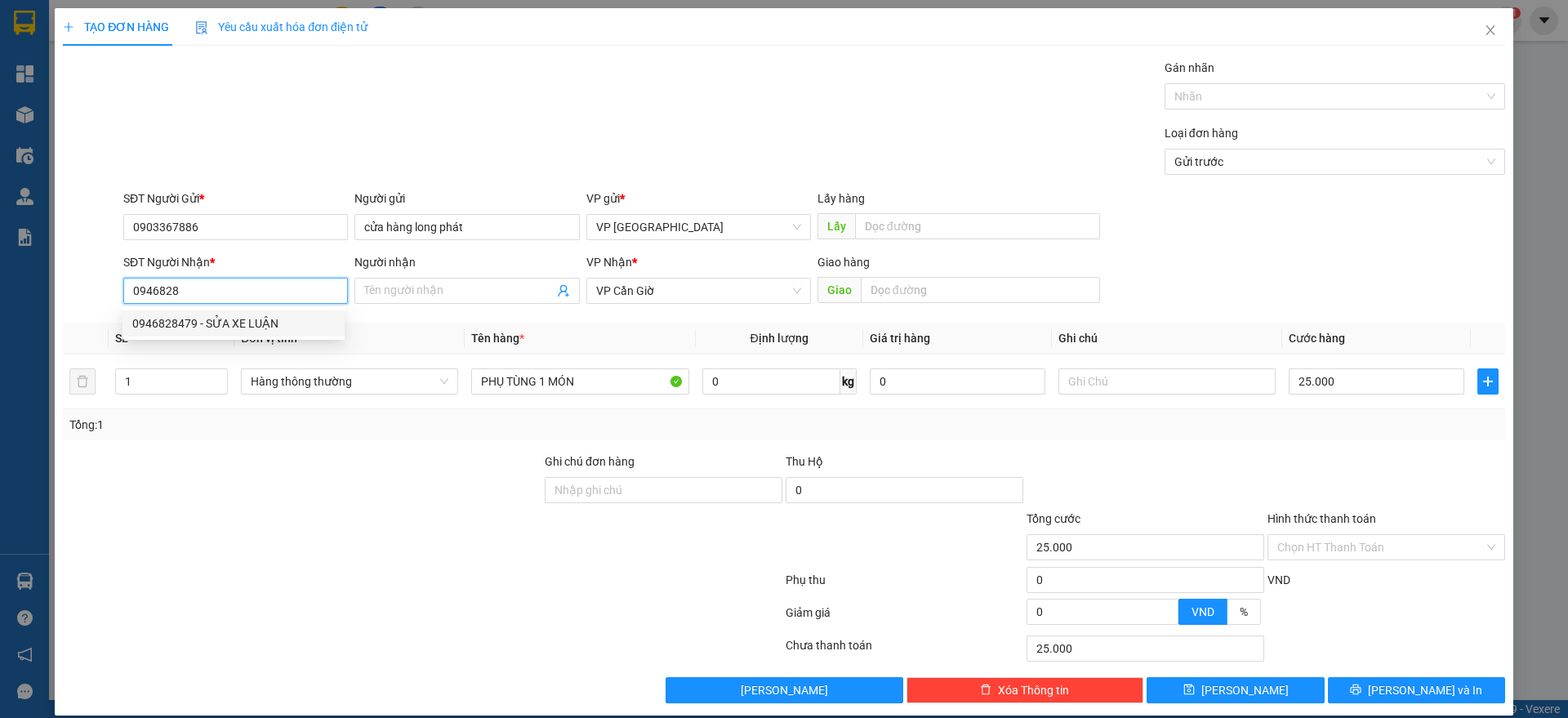
click at [252, 321] on div "0946828479 - SỬA XE LUẬN" at bounding box center [233, 323] width 203 height 18
type input "0946828479"
type input "SỬA XE LUẬN"
type input "0946828479"
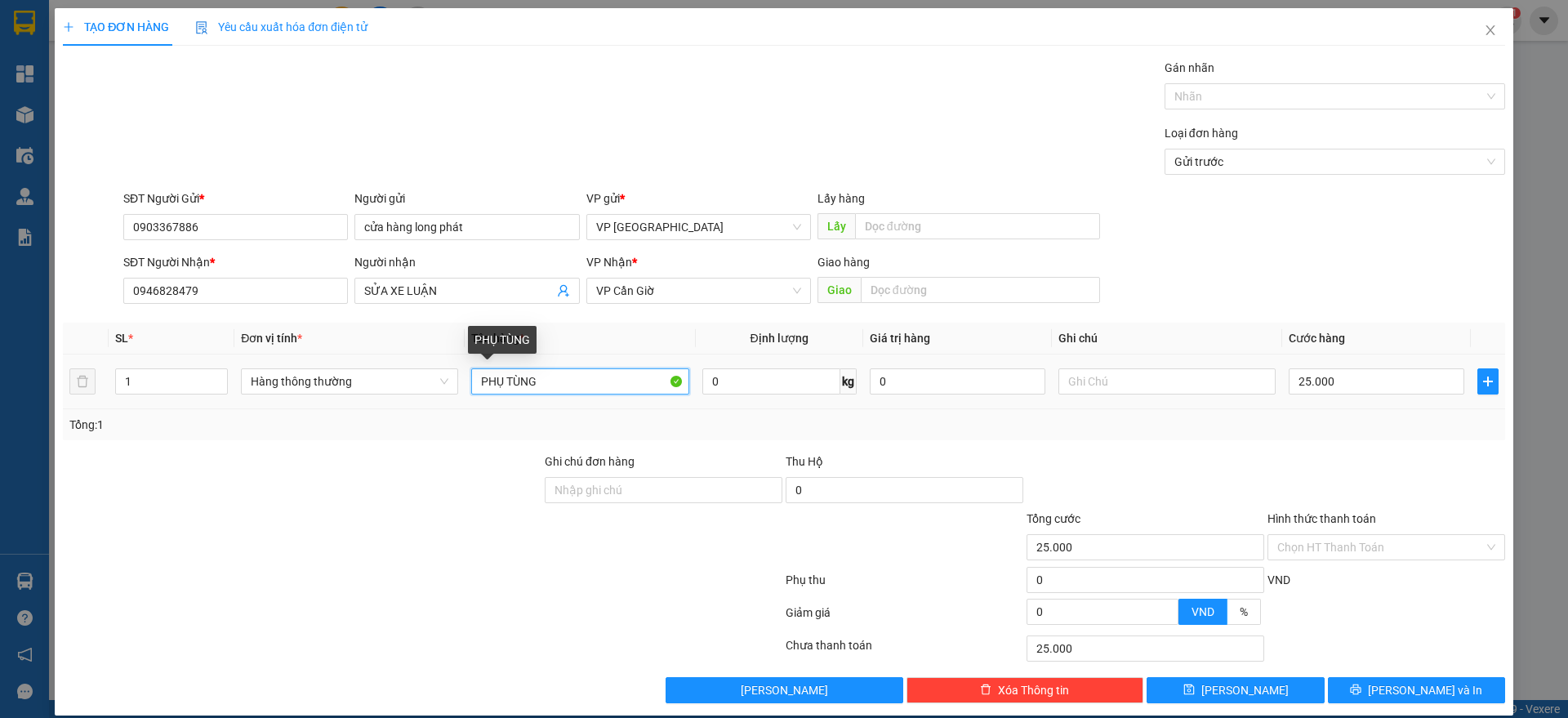
click at [554, 374] on input "PHỤ TÙNG" at bounding box center [580, 381] width 217 height 26
type input "P"
type input "THÙN GAS"
click at [1371, 375] on input "25.000" at bounding box center [1377, 381] width 176 height 26
type input "4"
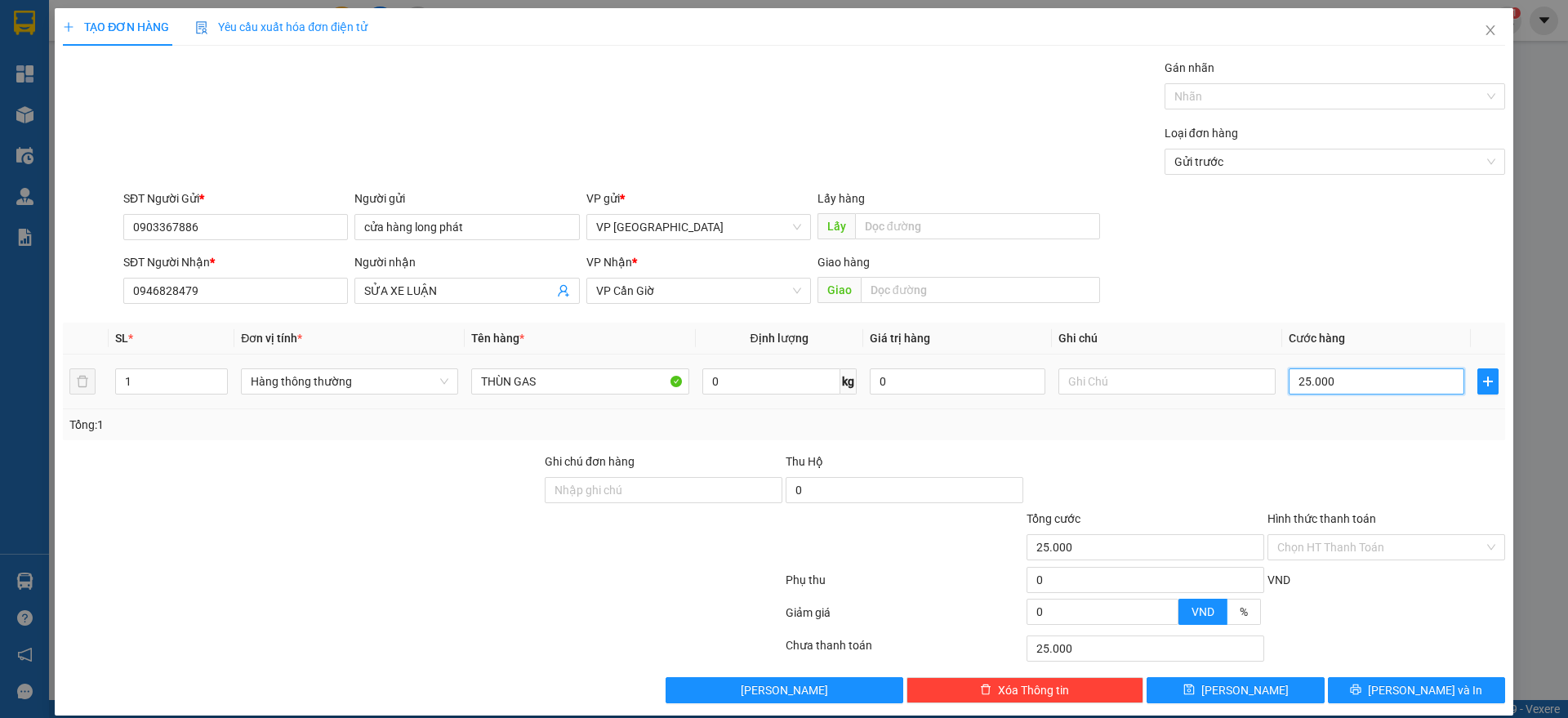
type input "4"
type input "45"
click at [1373, 392] on input "45" at bounding box center [1377, 381] width 176 height 26
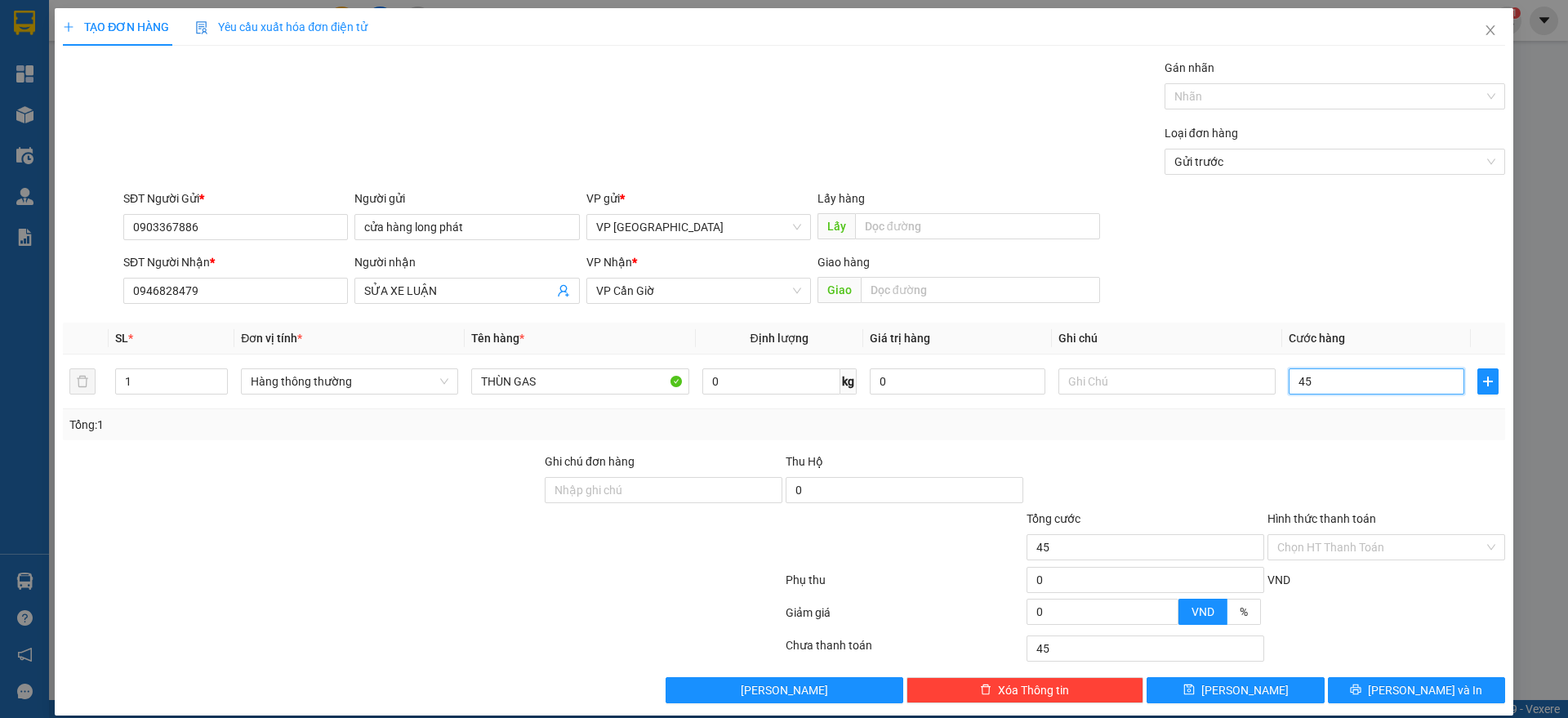
type input "45"
type input "45.000"
click at [1377, 410] on div "Tổng: 1" at bounding box center [784, 425] width 1442 height 31
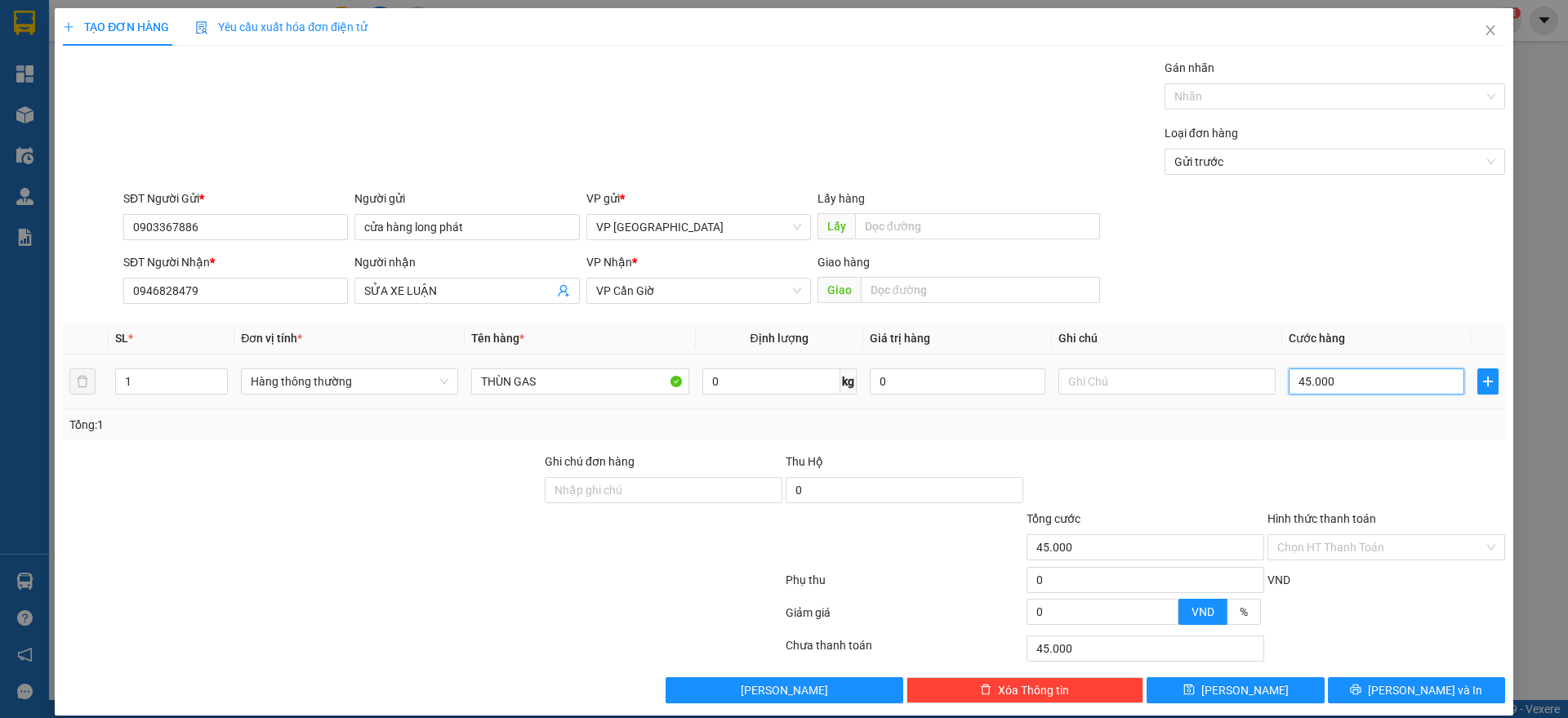
click at [1353, 382] on input "45.000" at bounding box center [1377, 381] width 176 height 26
type input "3"
type input "35"
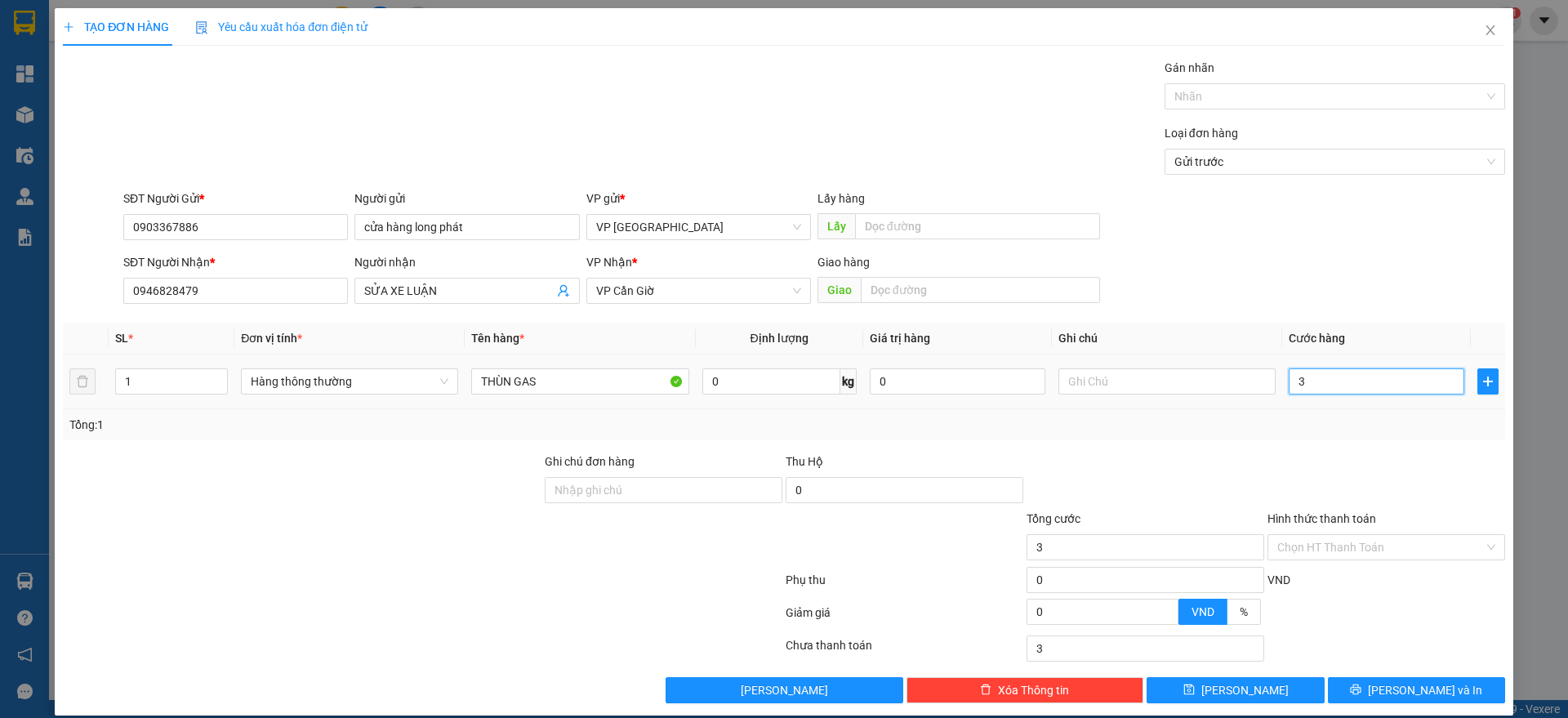
type input "35"
type input "35.000"
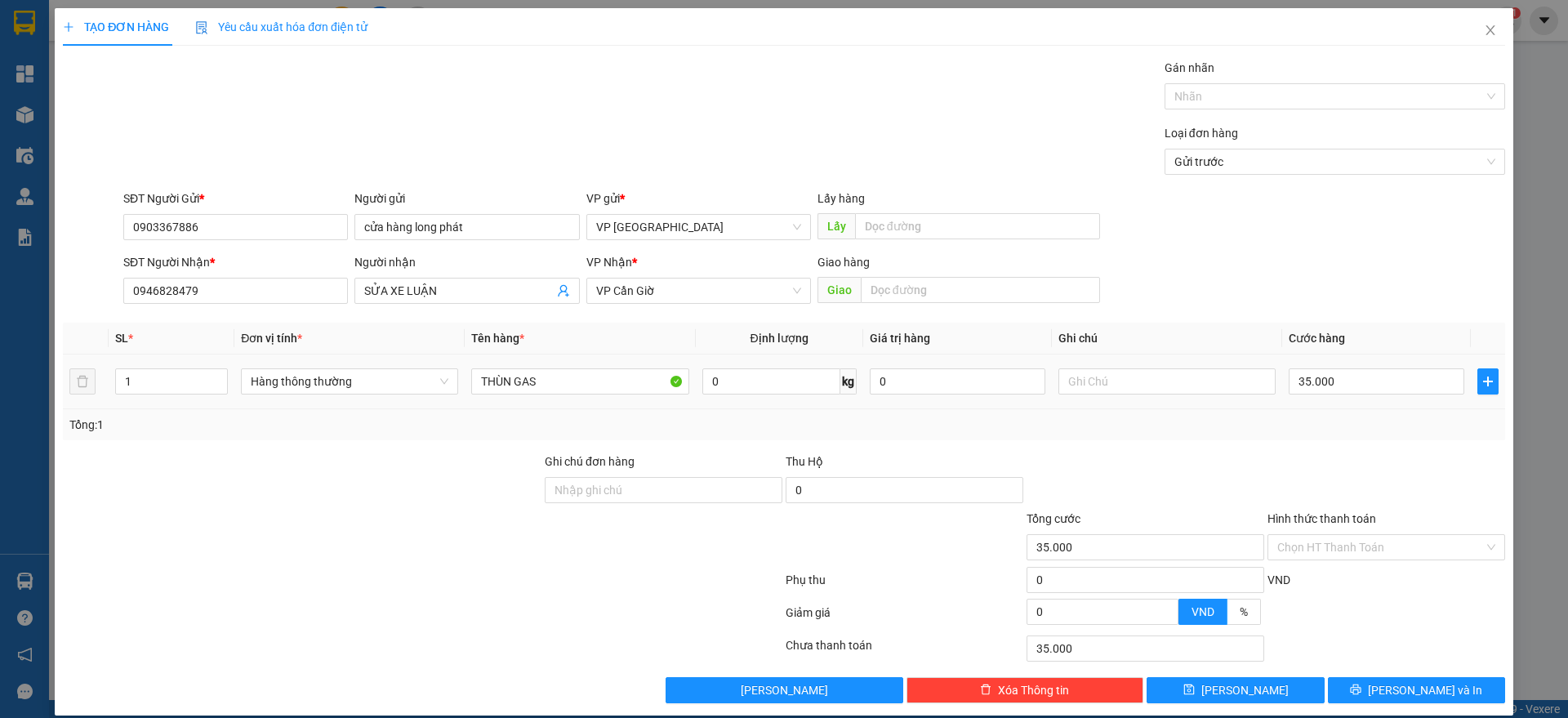
click at [1342, 404] on td "35.000" at bounding box center [1377, 381] width 189 height 55
click at [1350, 389] on input "35.000" at bounding box center [1377, 381] width 176 height 26
click at [1378, 677] on button "[PERSON_NAME] và In" at bounding box center [1417, 690] width 178 height 26
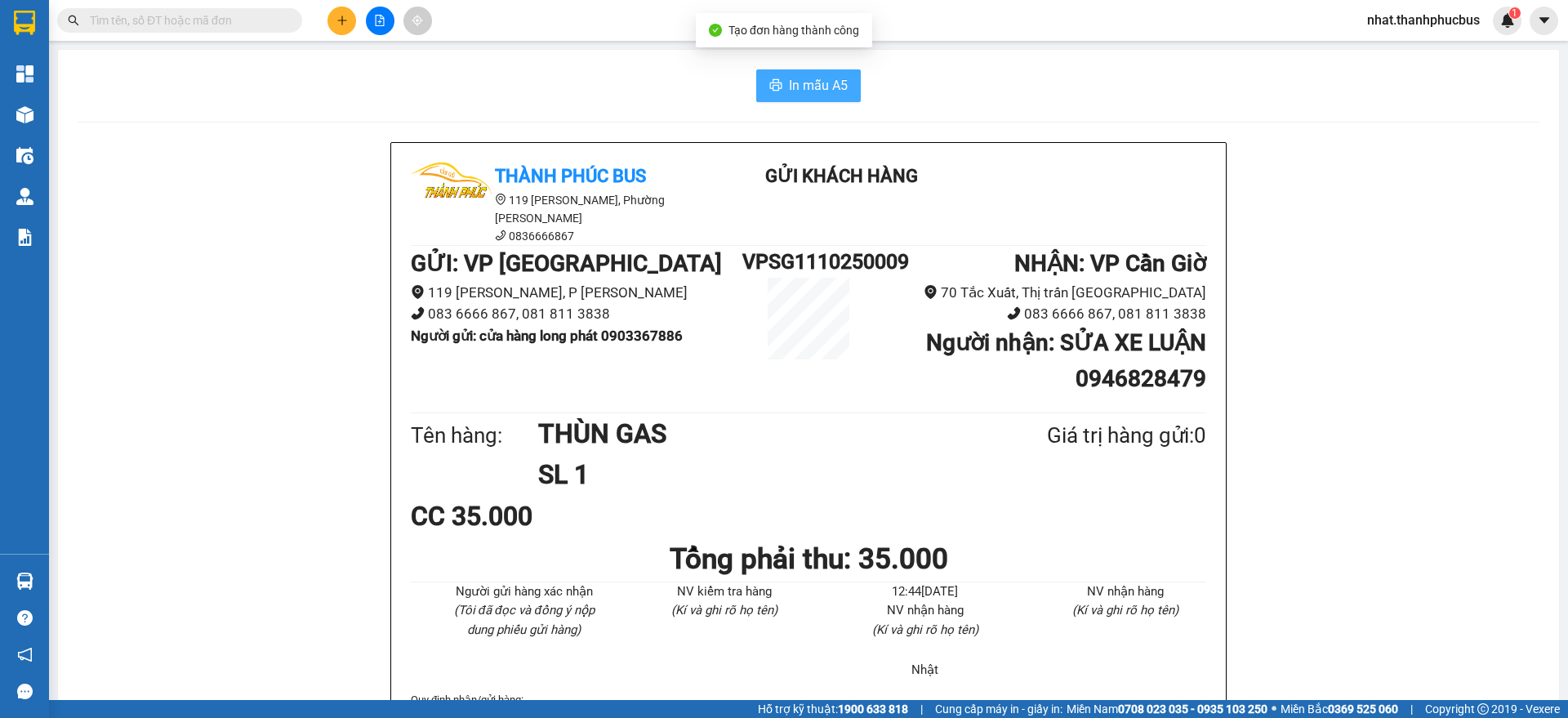
click at [789, 83] on span "In mẫu A5" at bounding box center [819, 85] width 59 height 20
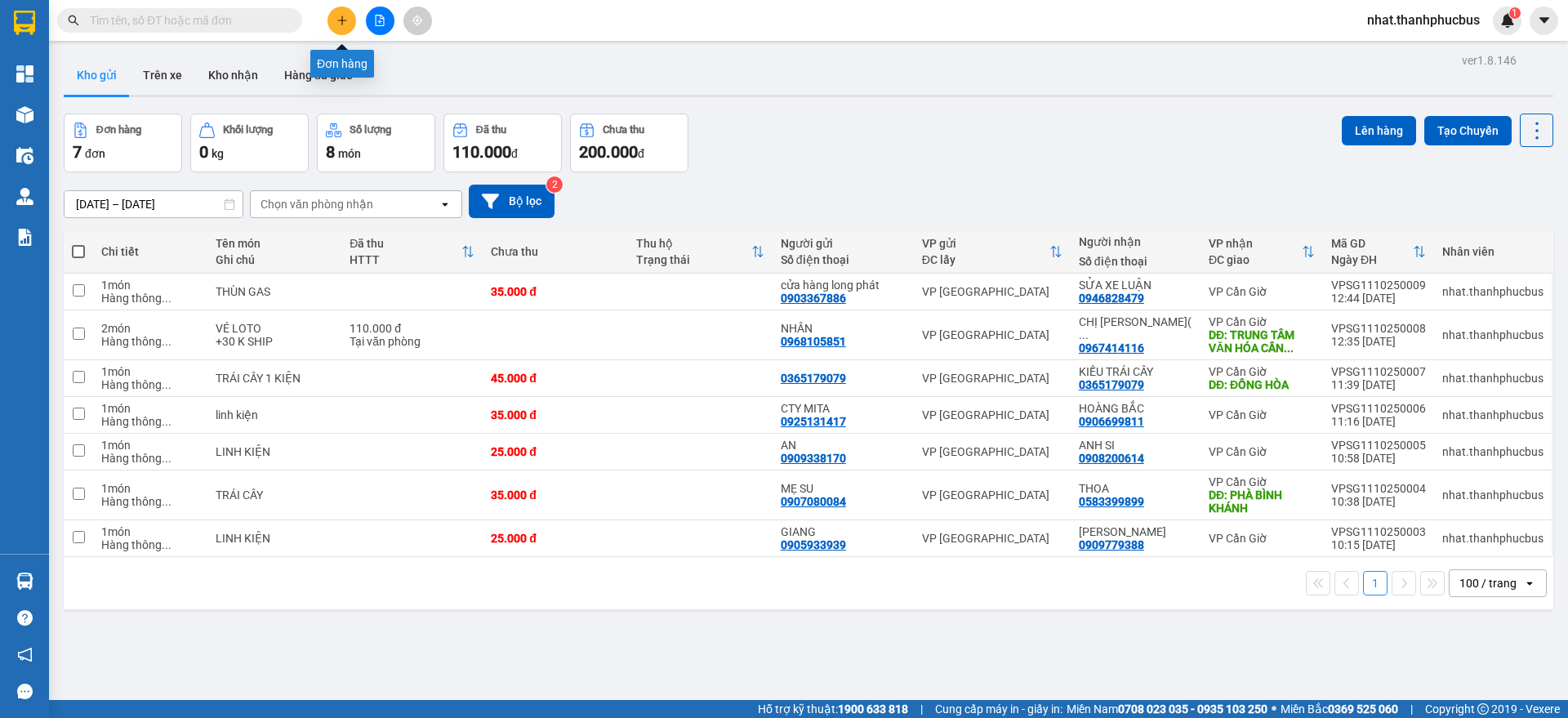
click at [347, 12] on button at bounding box center [341, 20] width 29 height 29
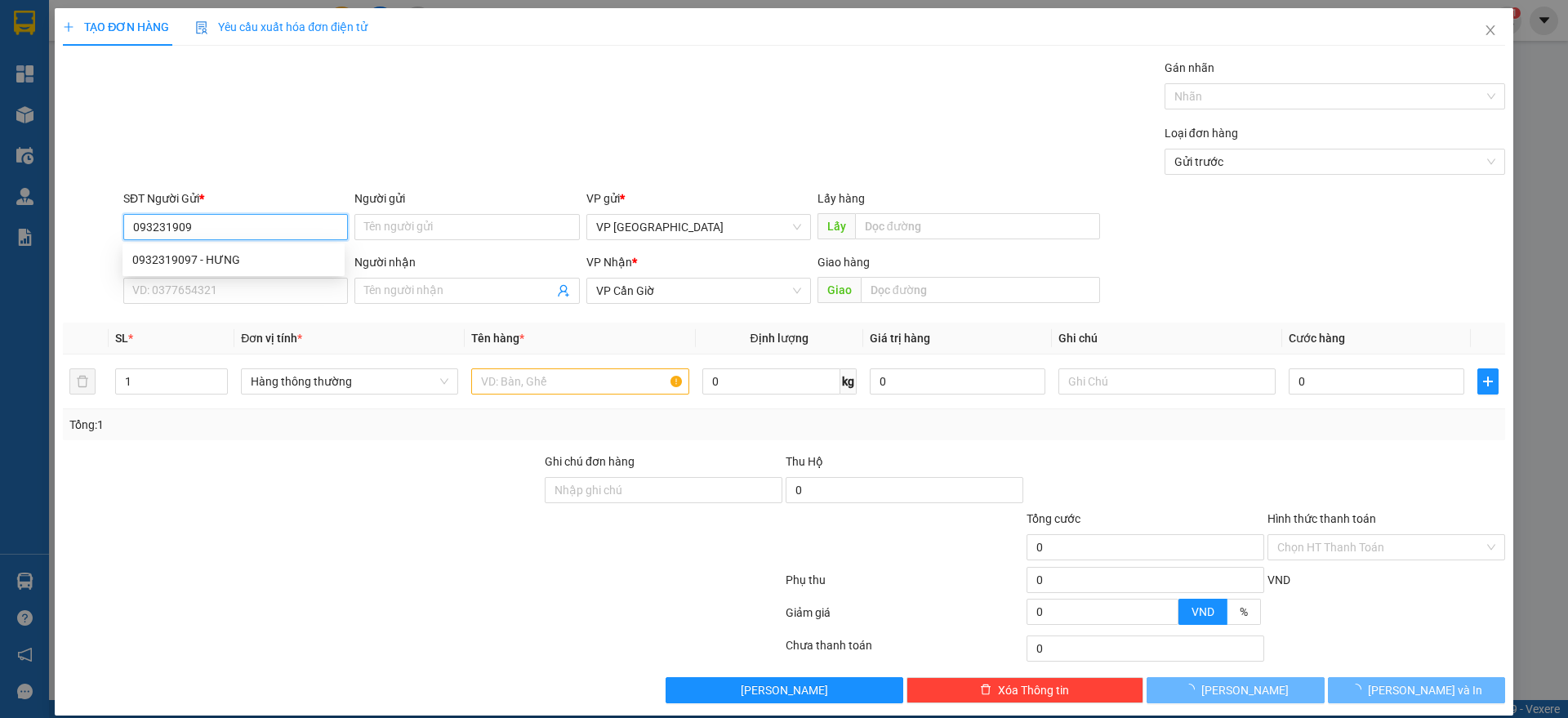
type input "0932319097"
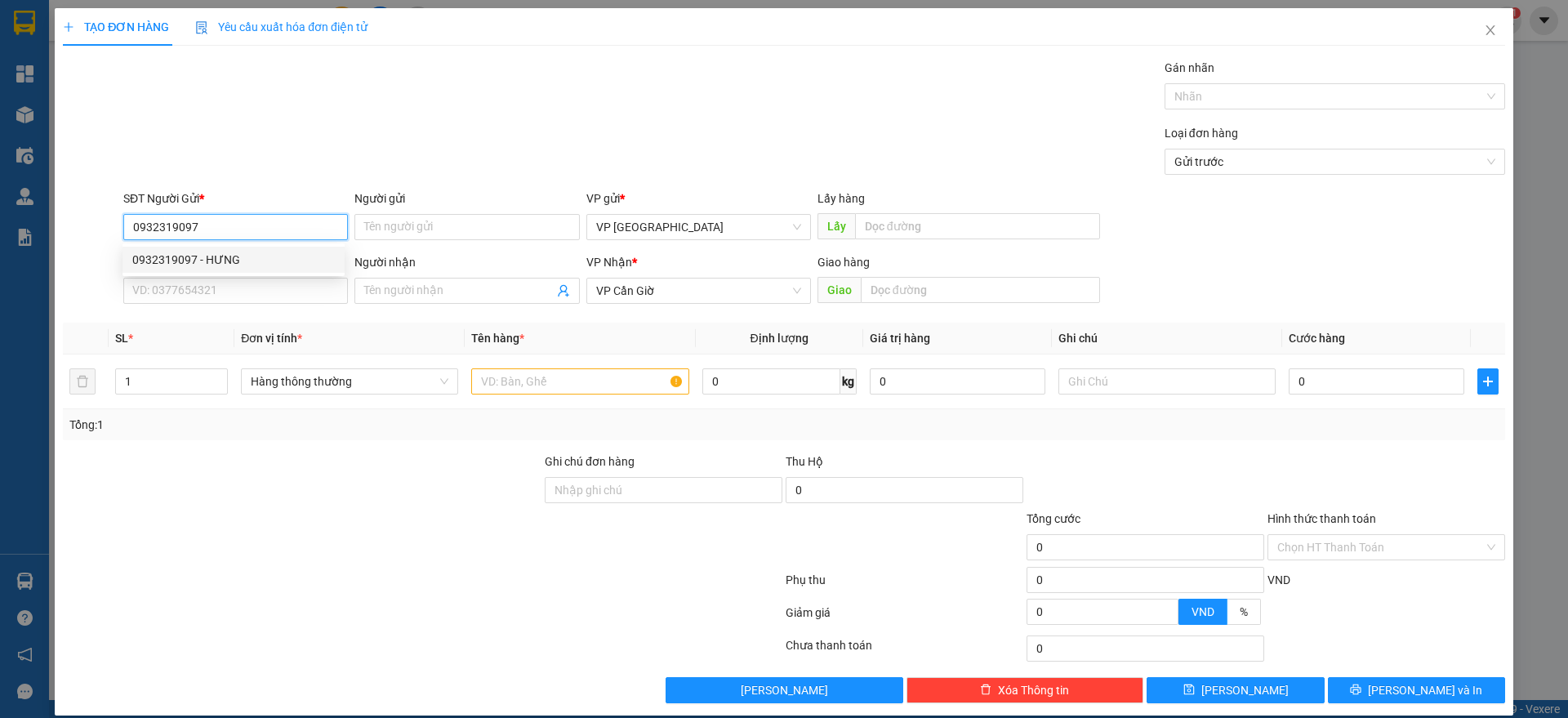
click at [266, 256] on div "0932319097 - HƯNG" at bounding box center [233, 259] width 203 height 18
type input "HƯNG"
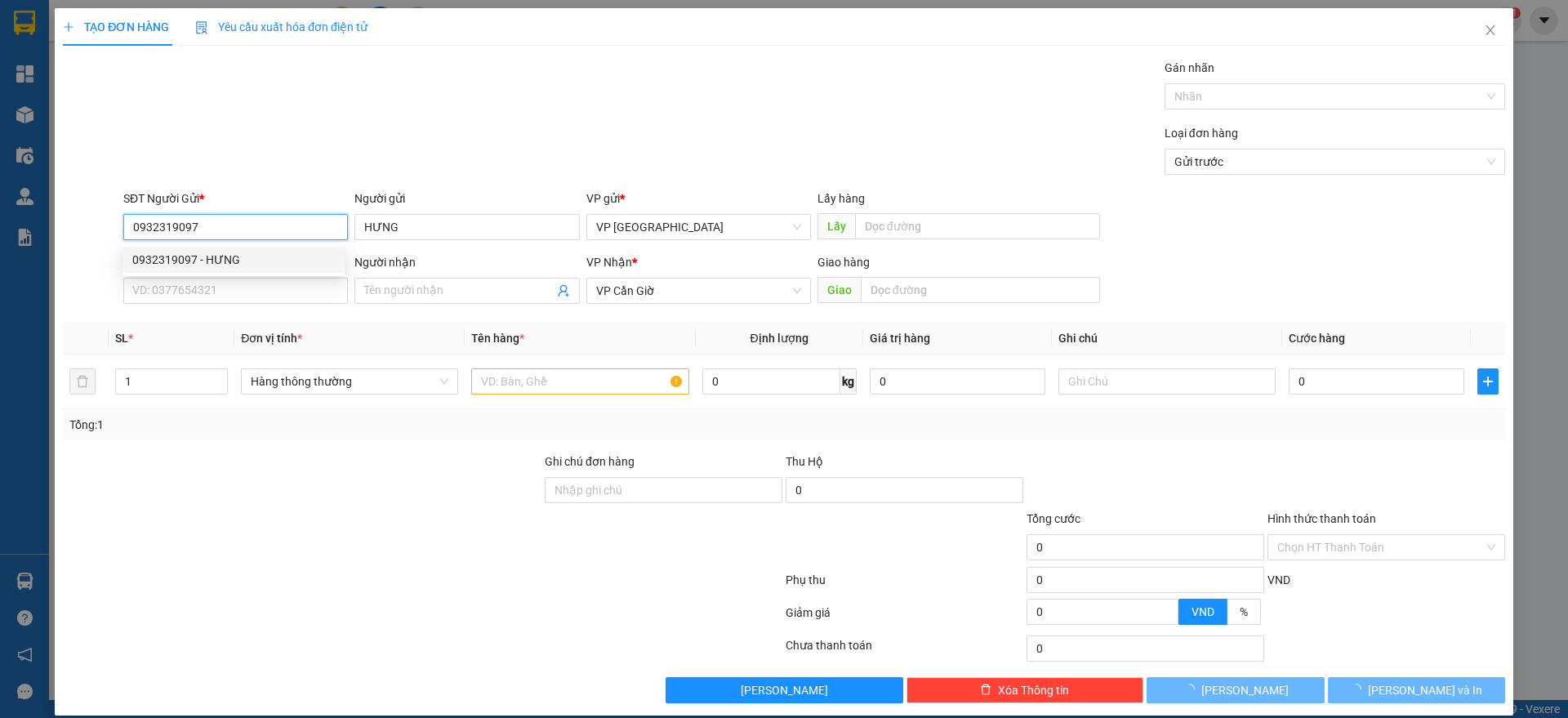
type input "45.000"
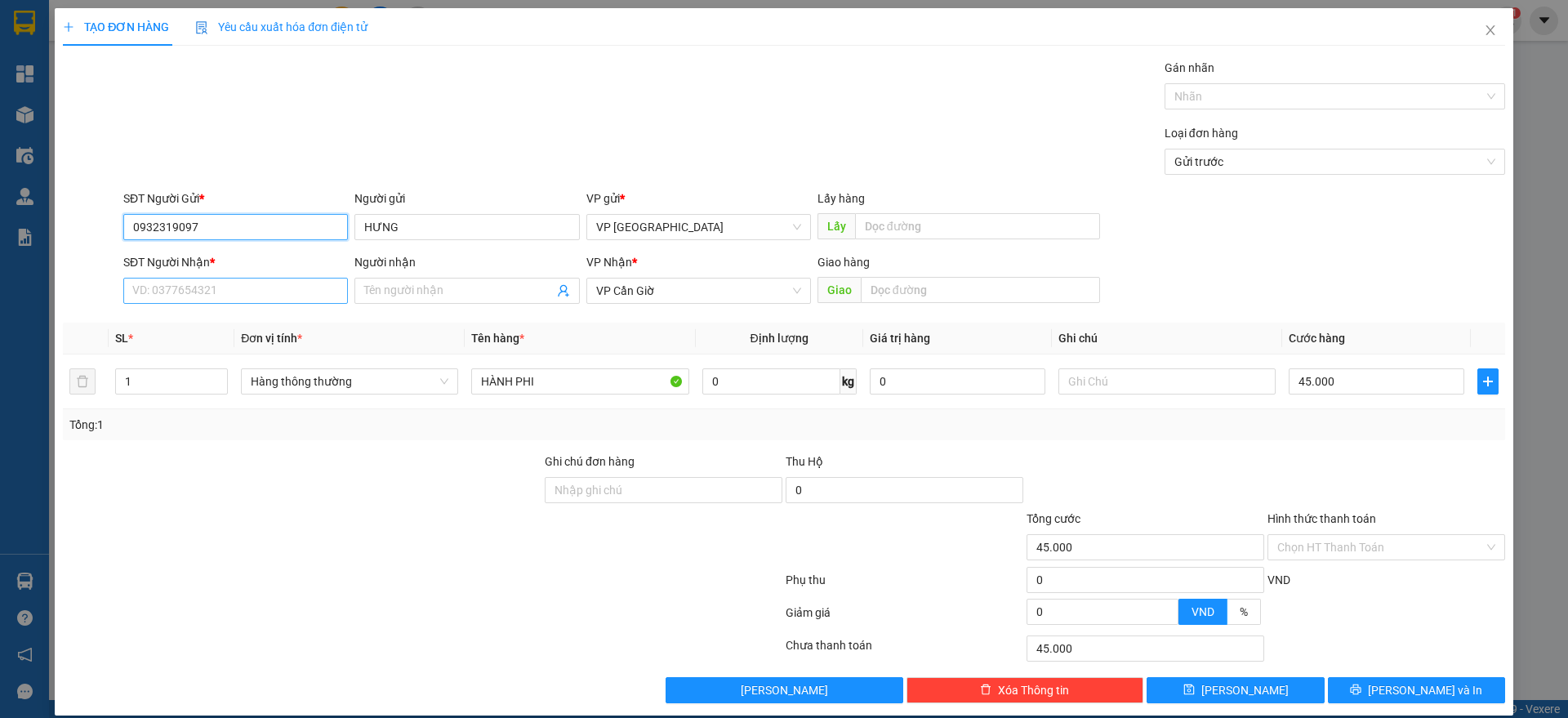
type input "0932319097"
click at [213, 296] on input "SĐT Người Nhận *" at bounding box center [235, 291] width 225 height 26
click at [220, 316] on div "0938996195 - DÌ GÁI" at bounding box center [233, 323] width 203 height 18
type input "0938996195"
type input "DÌ GÁI"
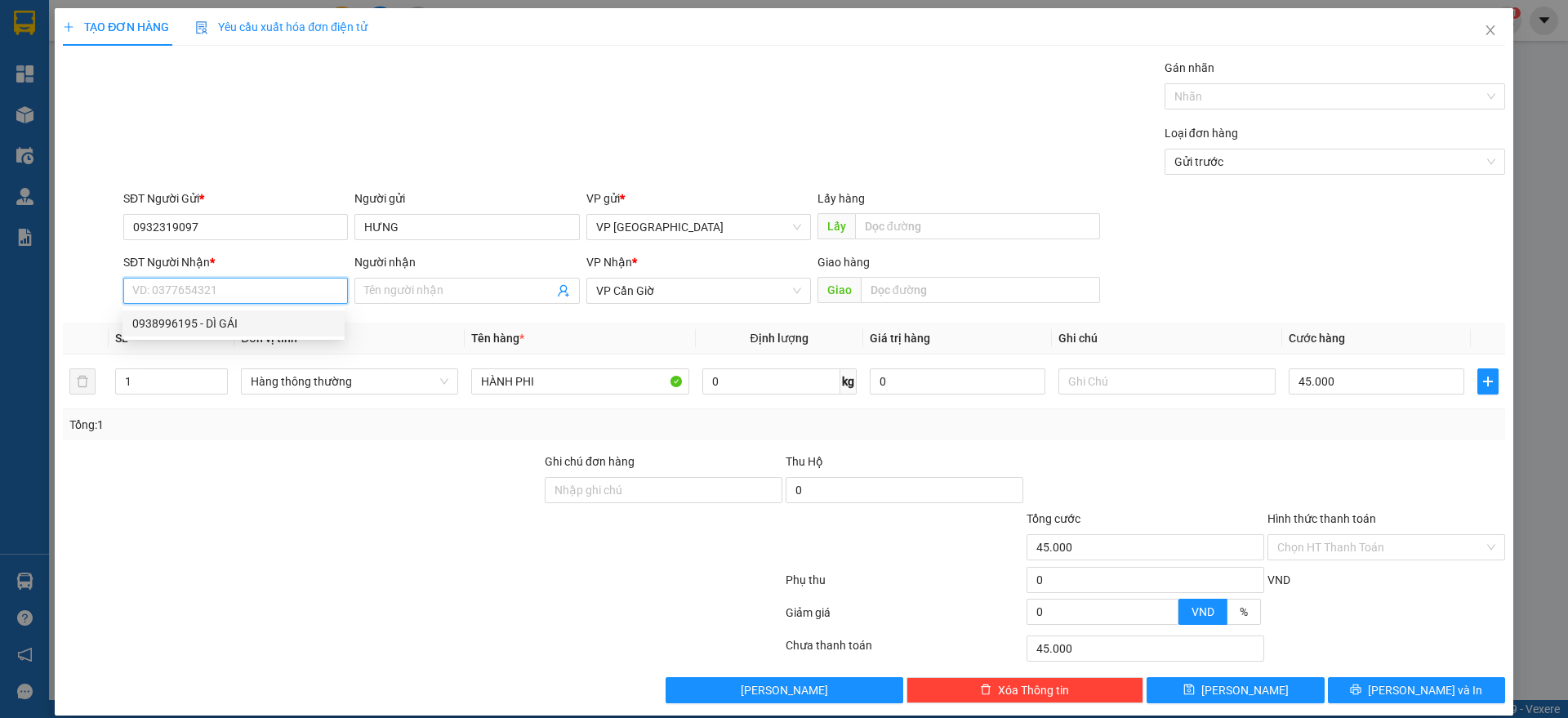
type input "NGÃ BA TUYẾN"
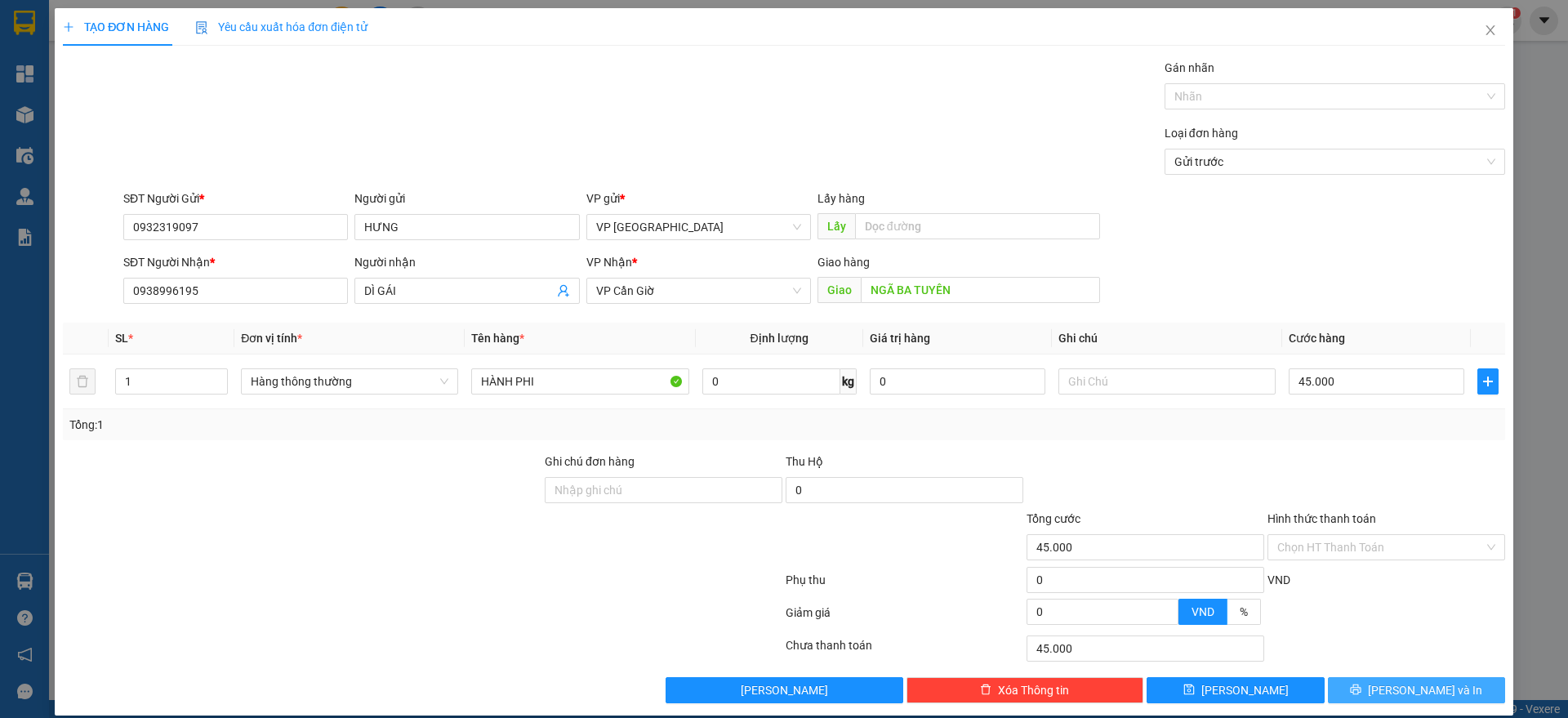
click at [1373, 678] on button "[PERSON_NAME] và In" at bounding box center [1417, 690] width 178 height 26
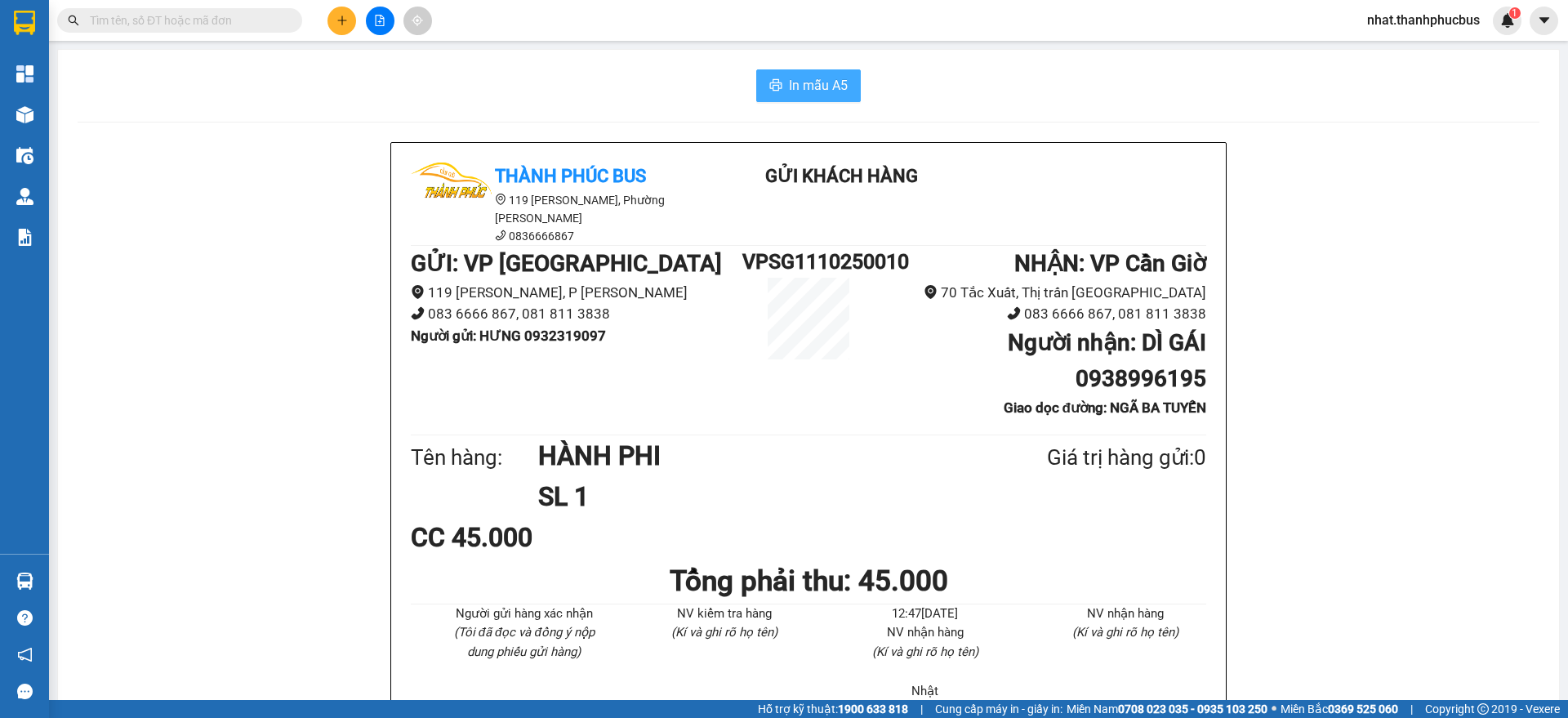
click at [801, 94] on span "In mẫu A5" at bounding box center [819, 85] width 59 height 20
